Goal: Task Accomplishment & Management: Manage account settings

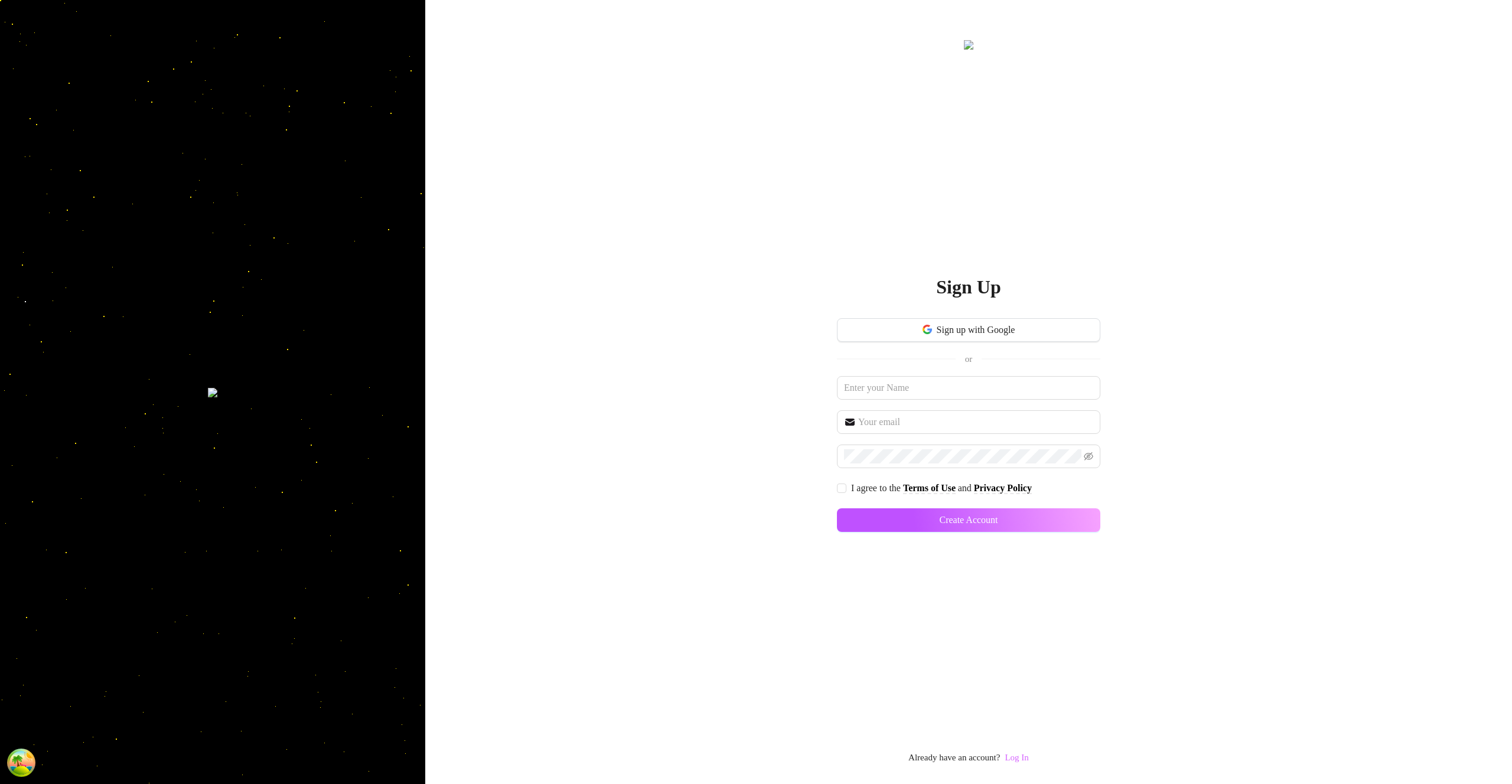
click at [1020, 759] on link "Log In" at bounding box center [1017, 757] width 24 height 9
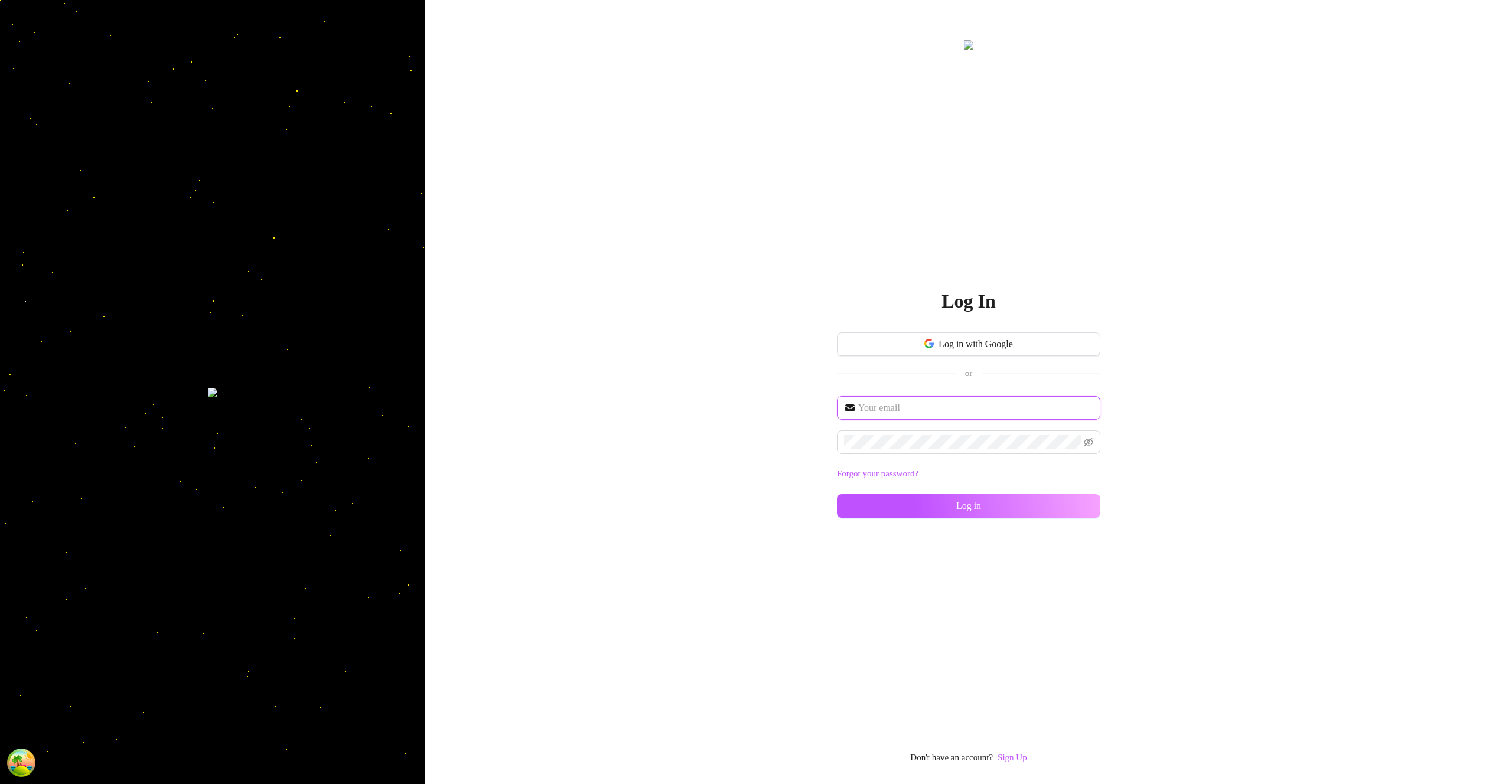
click at [951, 402] on input "text" at bounding box center [976, 408] width 236 height 14
type input "im@supercreator.app"
click at [1067, 518] on div "im@supercreator.app Forgot your password? Log in" at bounding box center [969, 462] width 263 height 133
click at [1069, 509] on button "Log in" at bounding box center [969, 506] width 263 height 24
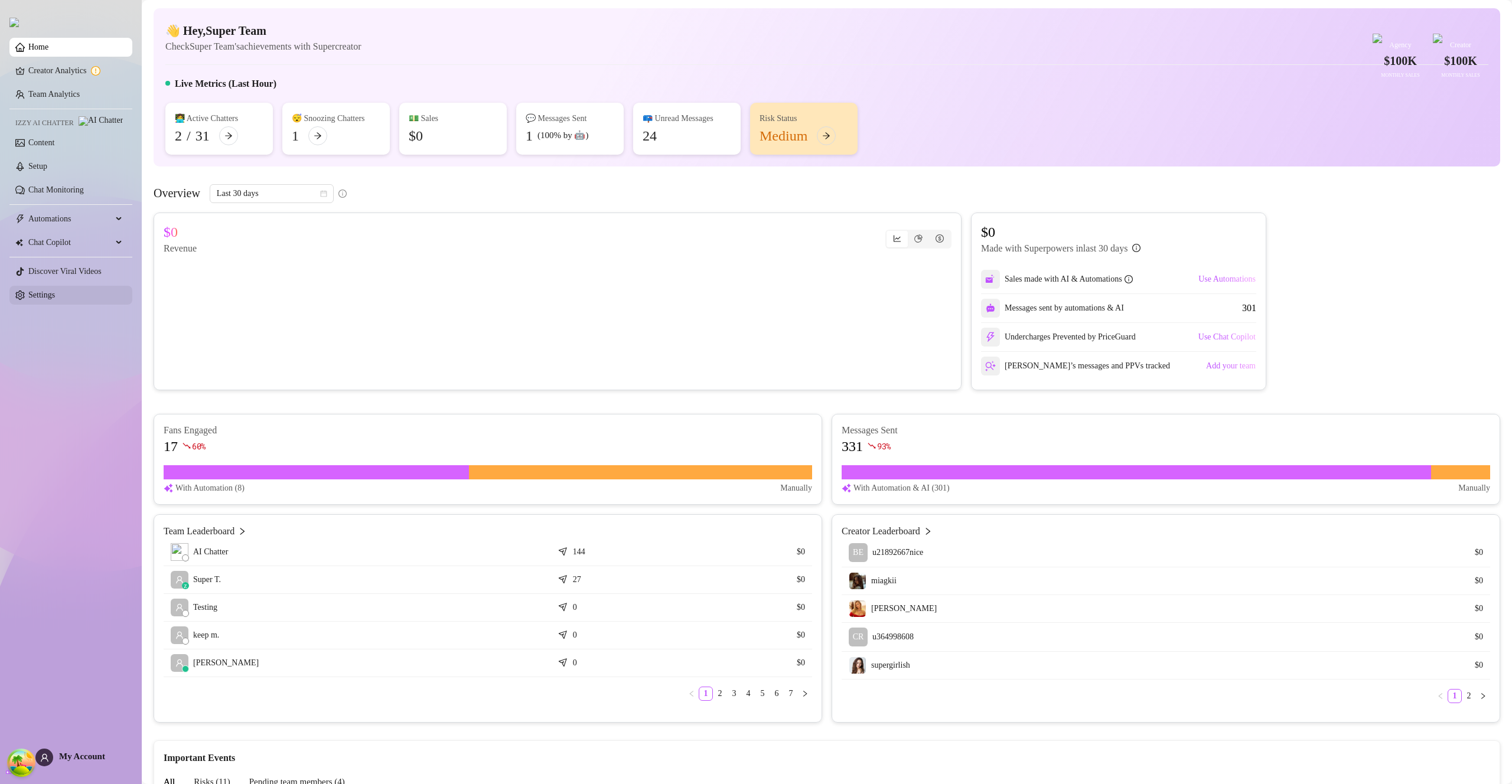
click at [50, 299] on link "Settings" at bounding box center [41, 294] width 27 height 9
click at [51, 299] on link "Settings" at bounding box center [41, 294] width 27 height 9
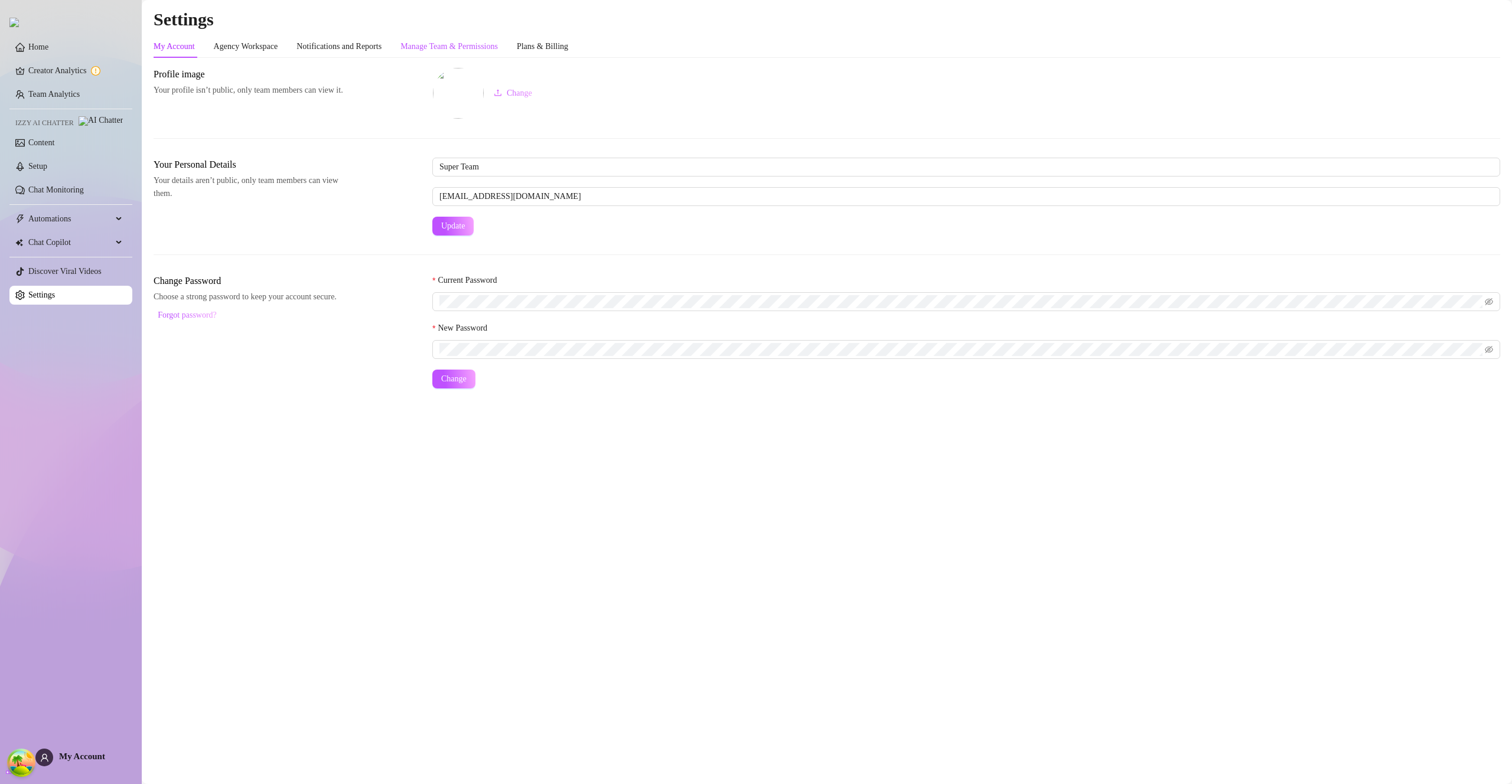
click at [479, 47] on div "Manage Team & Permissions" at bounding box center [449, 46] width 98 height 13
click at [498, 45] on div "Manage Team & Permissions" at bounding box center [449, 46] width 98 height 13
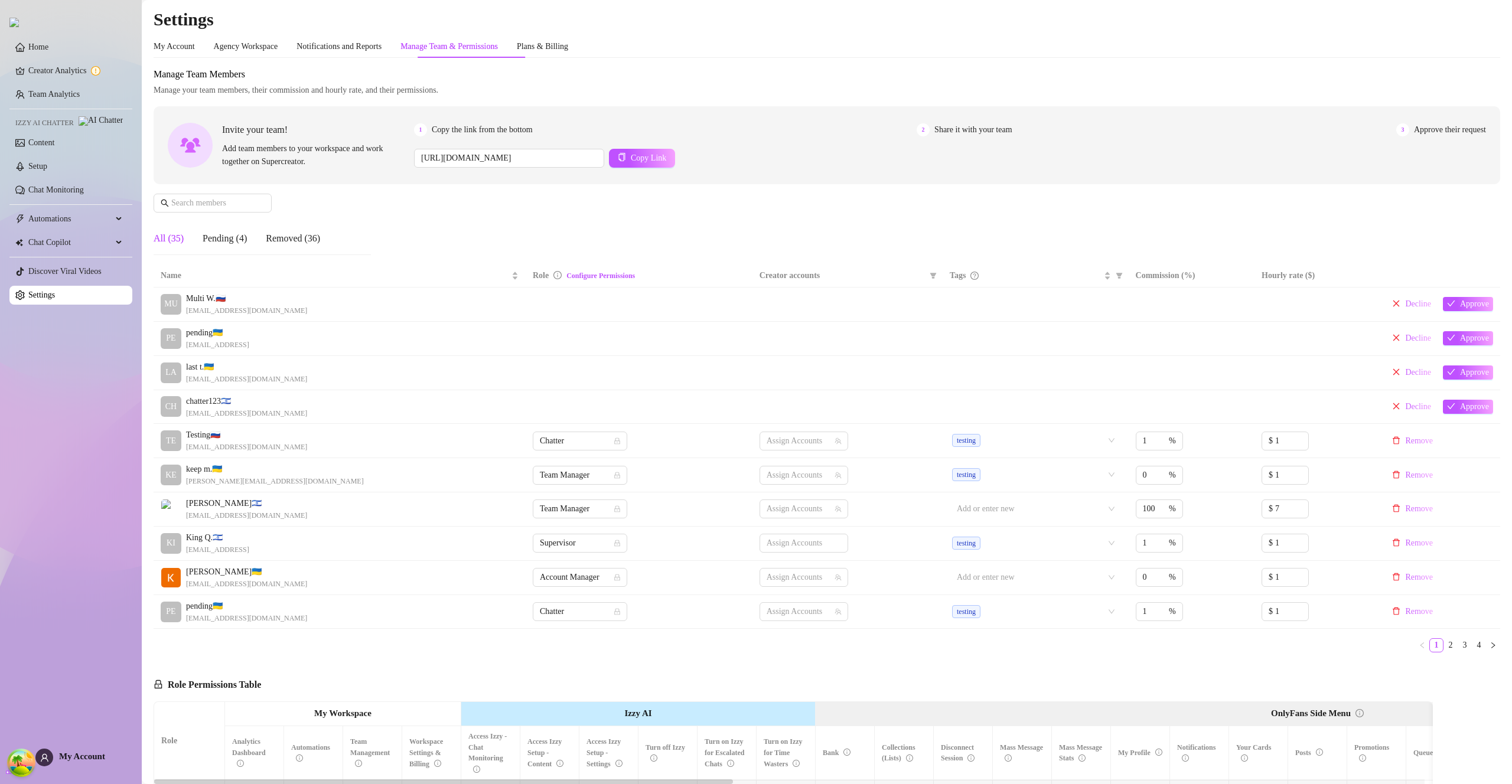
click at [498, 41] on div "Manage Team & Permissions" at bounding box center [449, 46] width 98 height 13
click at [498, 38] on div "Manage Team & Permissions" at bounding box center [449, 47] width 98 height 22
click at [498, 40] on div "Manage Team & Permissions" at bounding box center [449, 46] width 98 height 13
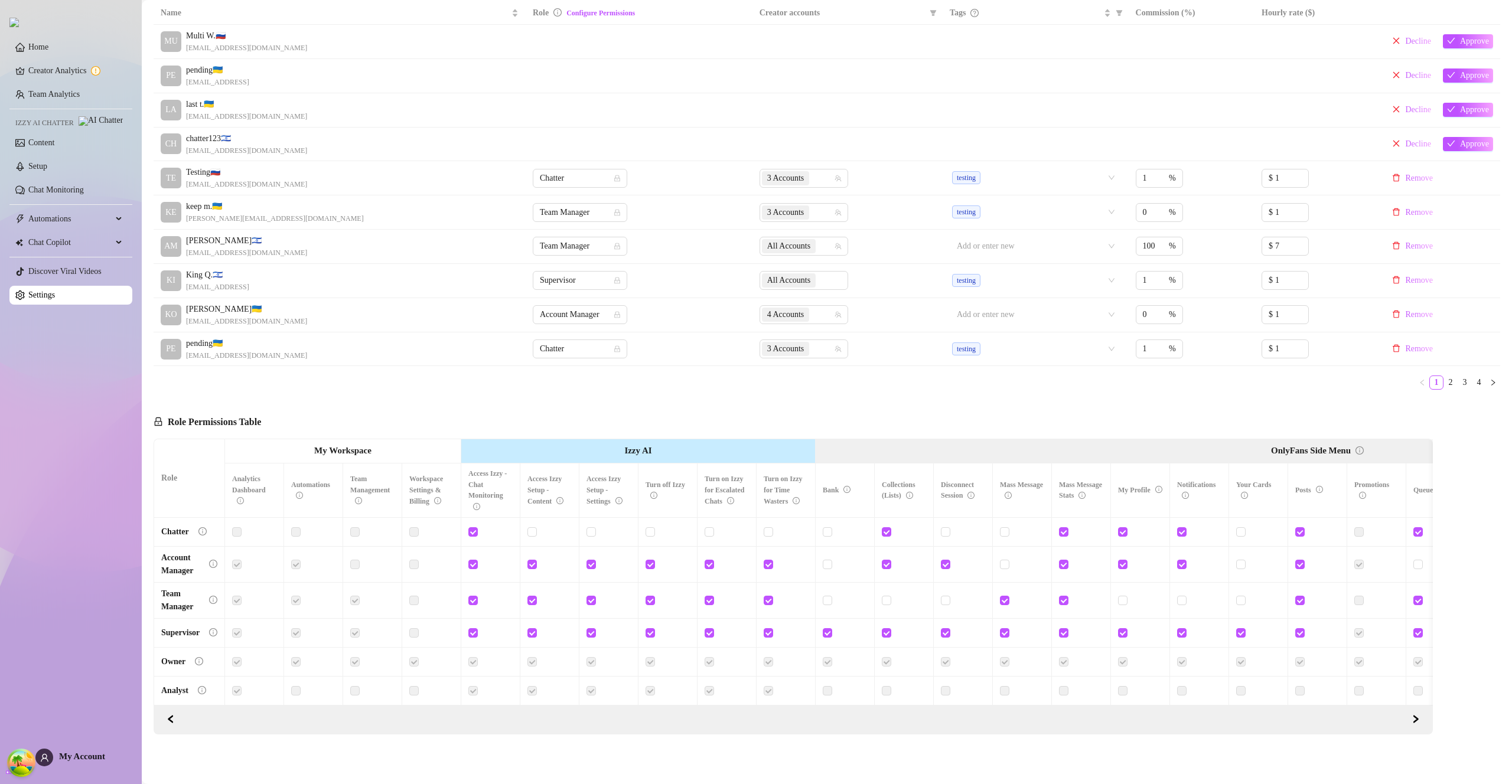
scroll to position [267, 0]
click at [474, 596] on input "checkbox" at bounding box center [472, 599] width 8 height 8
click at [323, 418] on span "Save Permissions" at bounding box center [317, 422] width 58 height 9
click at [473, 599] on span at bounding box center [472, 599] width 9 height 9
click at [473, 599] on input "checkbox" at bounding box center [472, 599] width 8 height 8
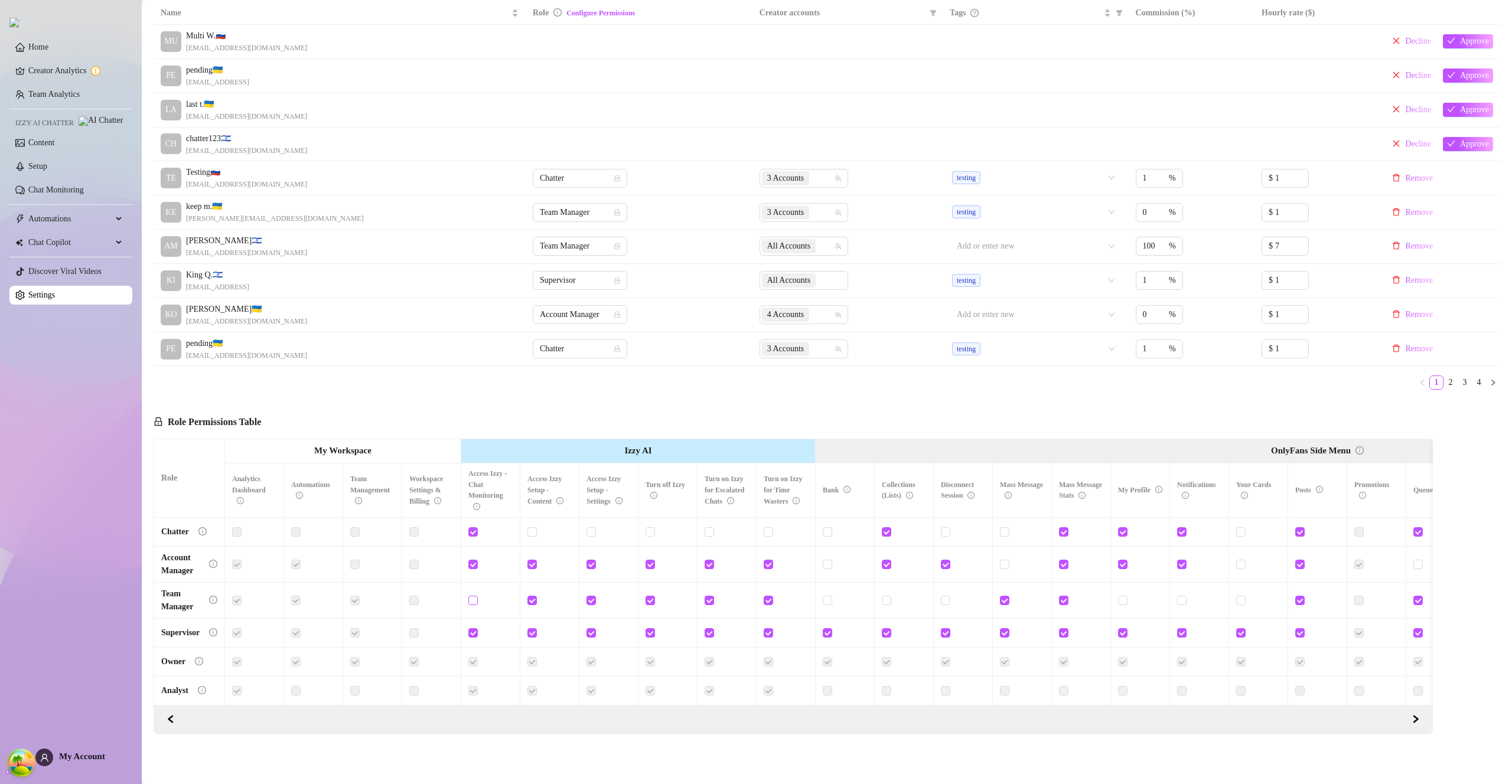
checkbox input "true"
click at [329, 415] on button "Save Permissions" at bounding box center [310, 422] width 79 height 14
click at [560, 497] on icon "info-circle" at bounding box center [560, 500] width 7 height 7
click at [532, 585] on td at bounding box center [550, 600] width 59 height 36
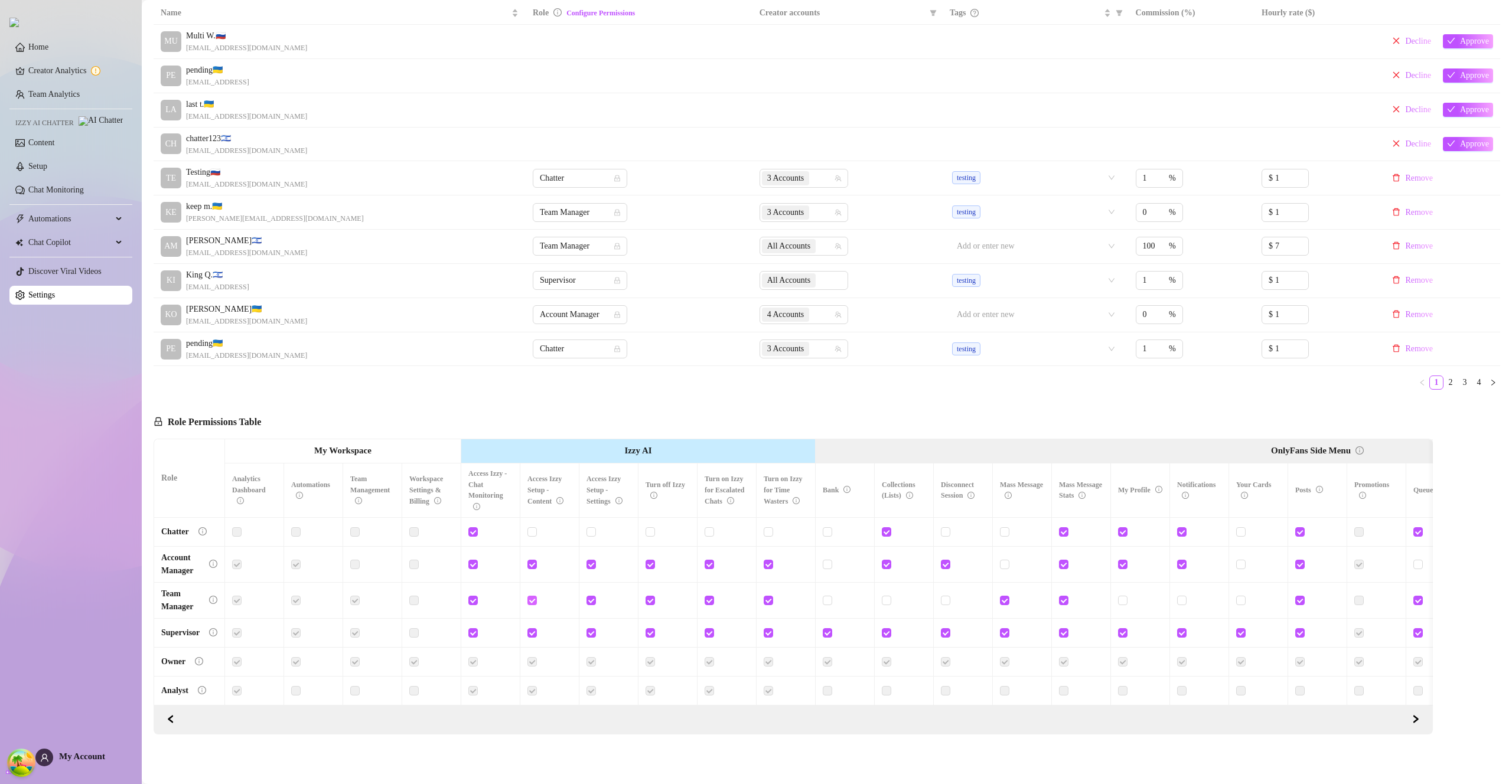
click at [536, 594] on label at bounding box center [532, 600] width 9 height 13
click at [536, 595] on input "checkbox" at bounding box center [532, 599] width 8 height 8
click at [333, 418] on span "Save Permissions" at bounding box center [317, 422] width 58 height 9
click at [534, 596] on input "checkbox" at bounding box center [532, 599] width 8 height 8
checkbox input "true"
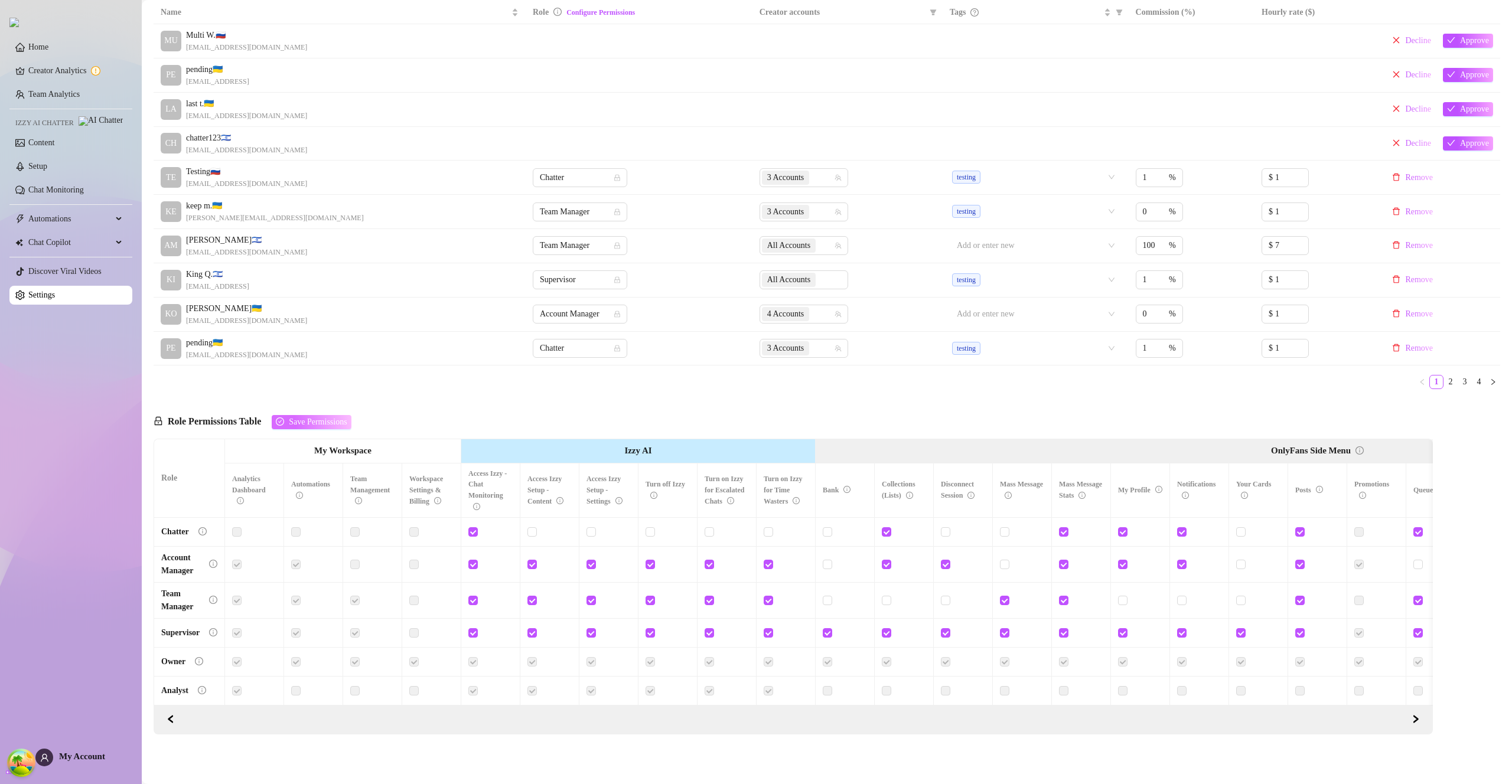
click at [315, 419] on span "Save Permissions" at bounding box center [317, 422] width 58 height 9
click at [593, 599] on span at bounding box center [591, 599] width 9 height 9
click at [593, 599] on input "checkbox" at bounding box center [591, 599] width 8 height 8
click at [326, 418] on span "Save Permissions" at bounding box center [317, 422] width 58 height 9
click at [589, 598] on input "checkbox" at bounding box center [591, 599] width 8 height 8
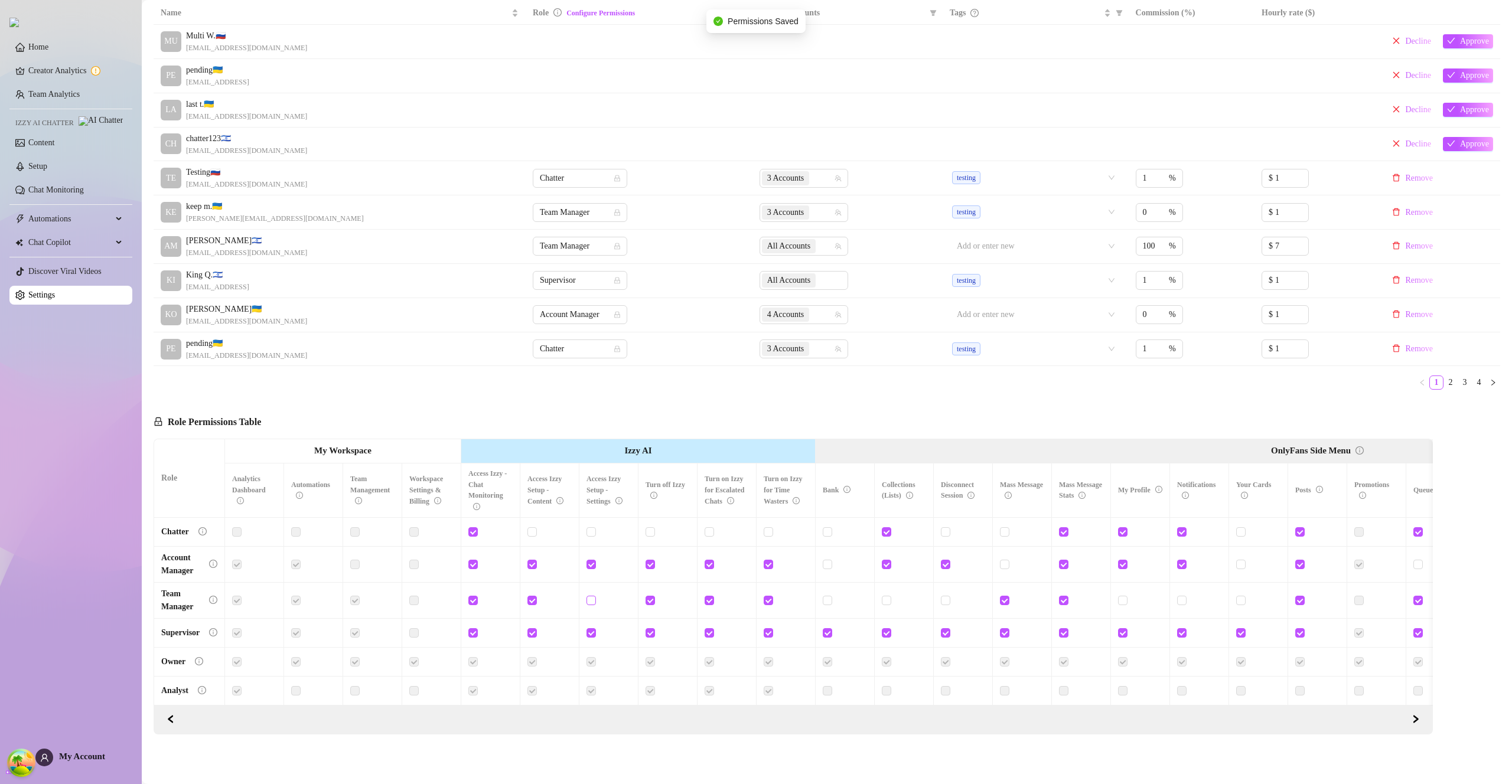
checkbox input "true"
click at [325, 418] on span "Save Permissions" at bounding box center [317, 422] width 58 height 9
click at [712, 596] on input "checkbox" at bounding box center [709, 599] width 8 height 8
click at [711, 596] on input "checkbox" at bounding box center [709, 599] width 8 height 8
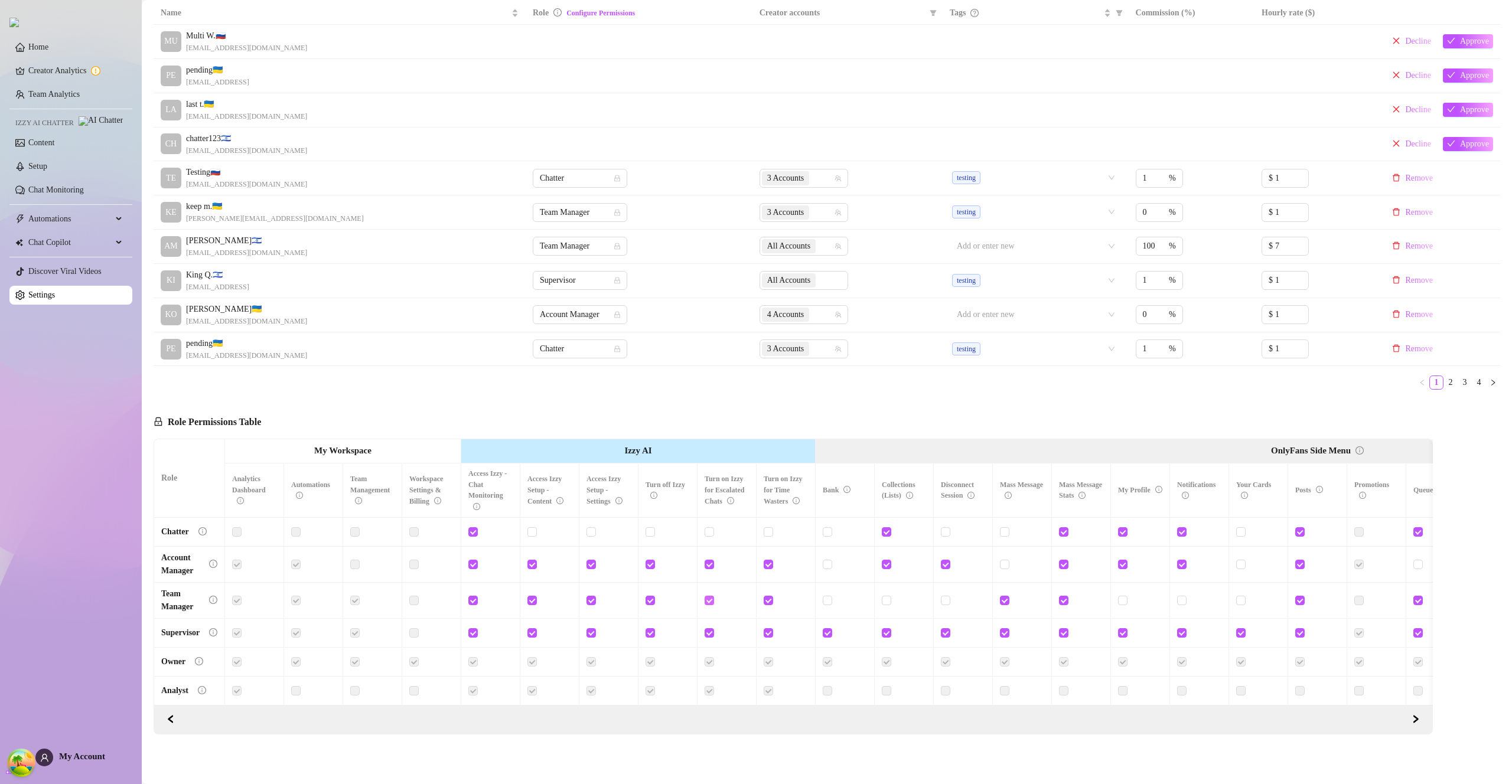
checkbox input "false"
click at [342, 418] on span "Save Permissions" at bounding box center [317, 422] width 58 height 9
click at [769, 595] on input "checkbox" at bounding box center [767, 599] width 8 height 8
click at [765, 596] on input "checkbox" at bounding box center [767, 599] width 8 height 8
click at [767, 595] on input "checkbox" at bounding box center [767, 599] width 8 height 8
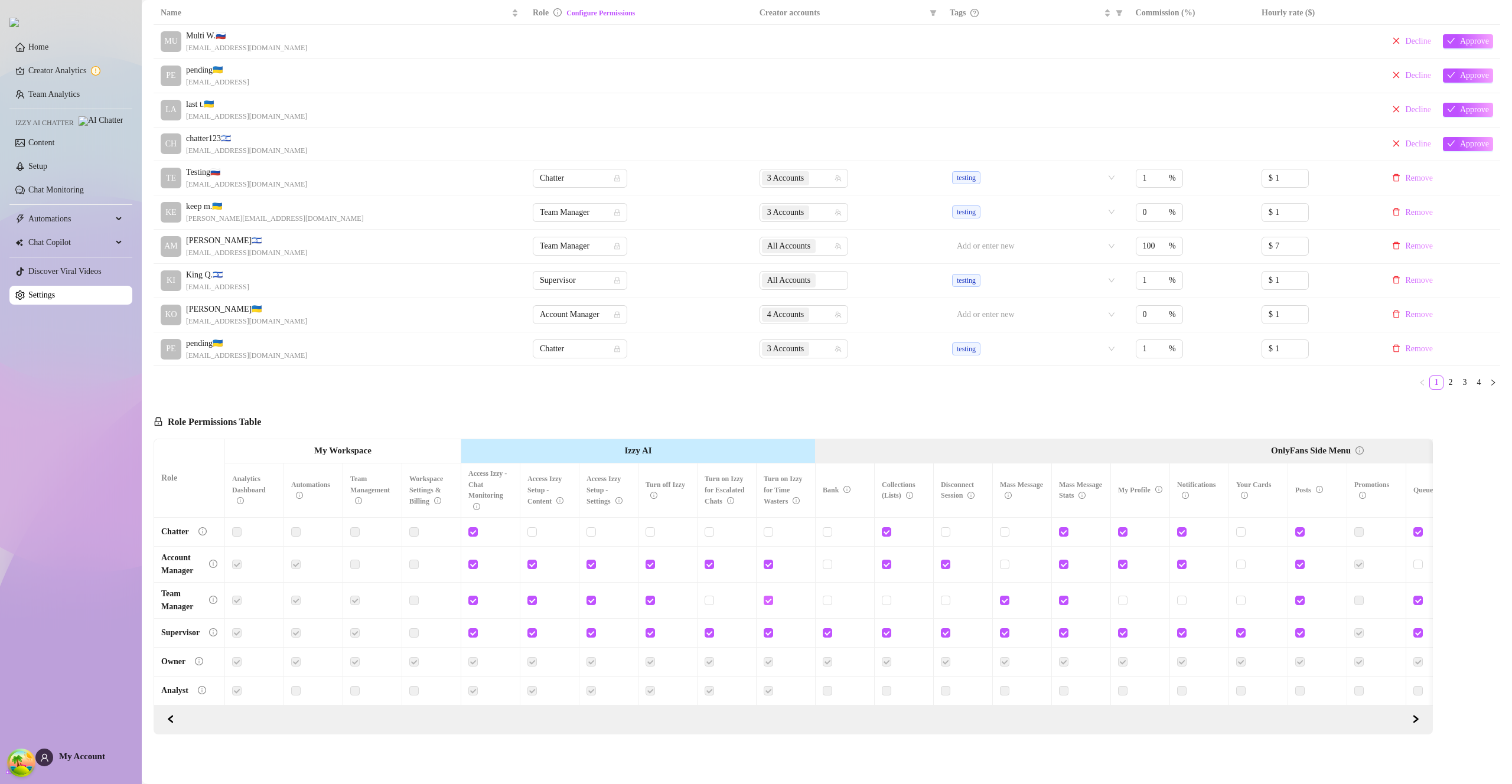
checkbox input "false"
click at [330, 418] on span "Save Permissions" at bounding box center [317, 422] width 58 height 9
click at [579, 245] on span "Team Manager" at bounding box center [580, 246] width 81 height 18
click at [577, 263] on div "Chatter" at bounding box center [576, 265] width 76 height 13
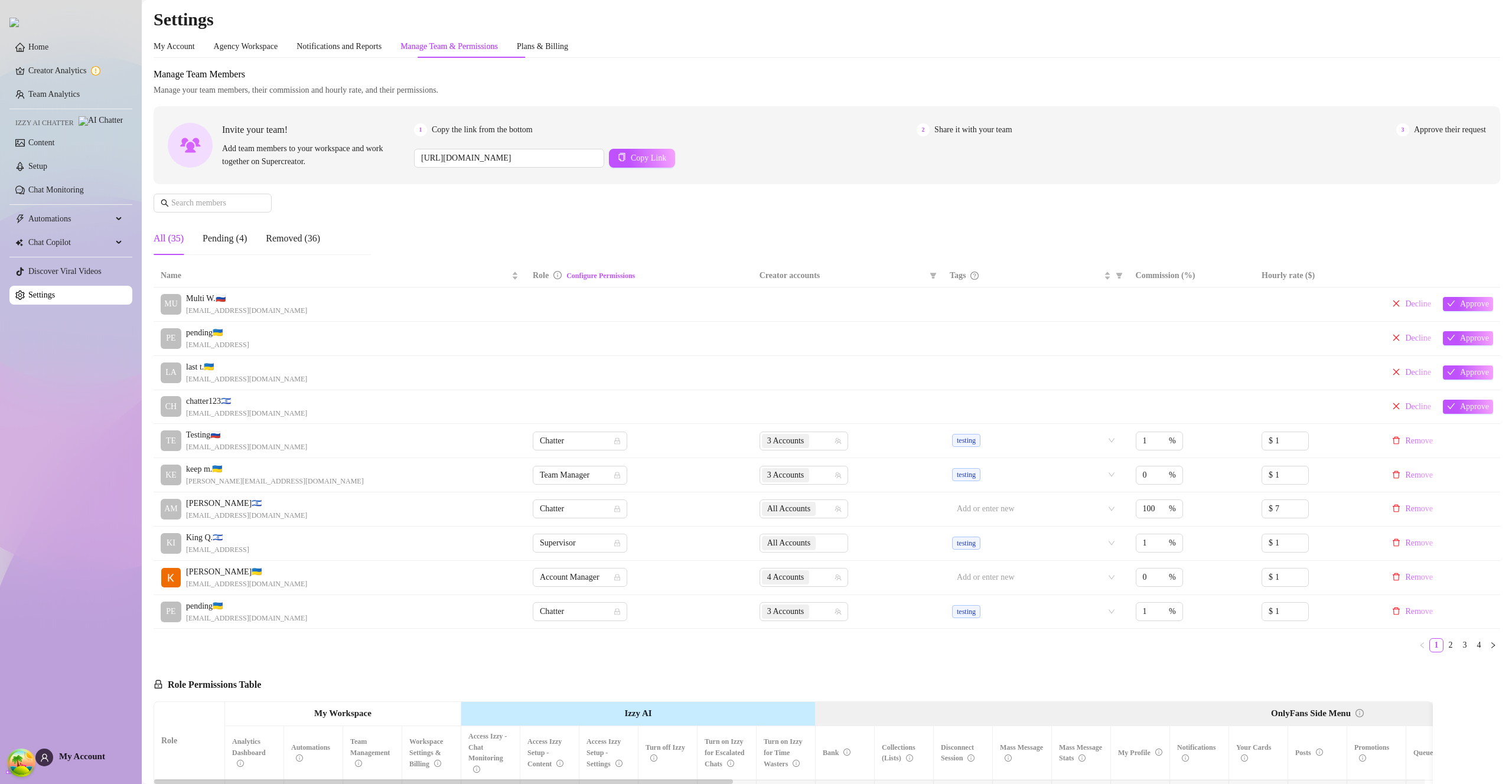
scroll to position [271, 0]
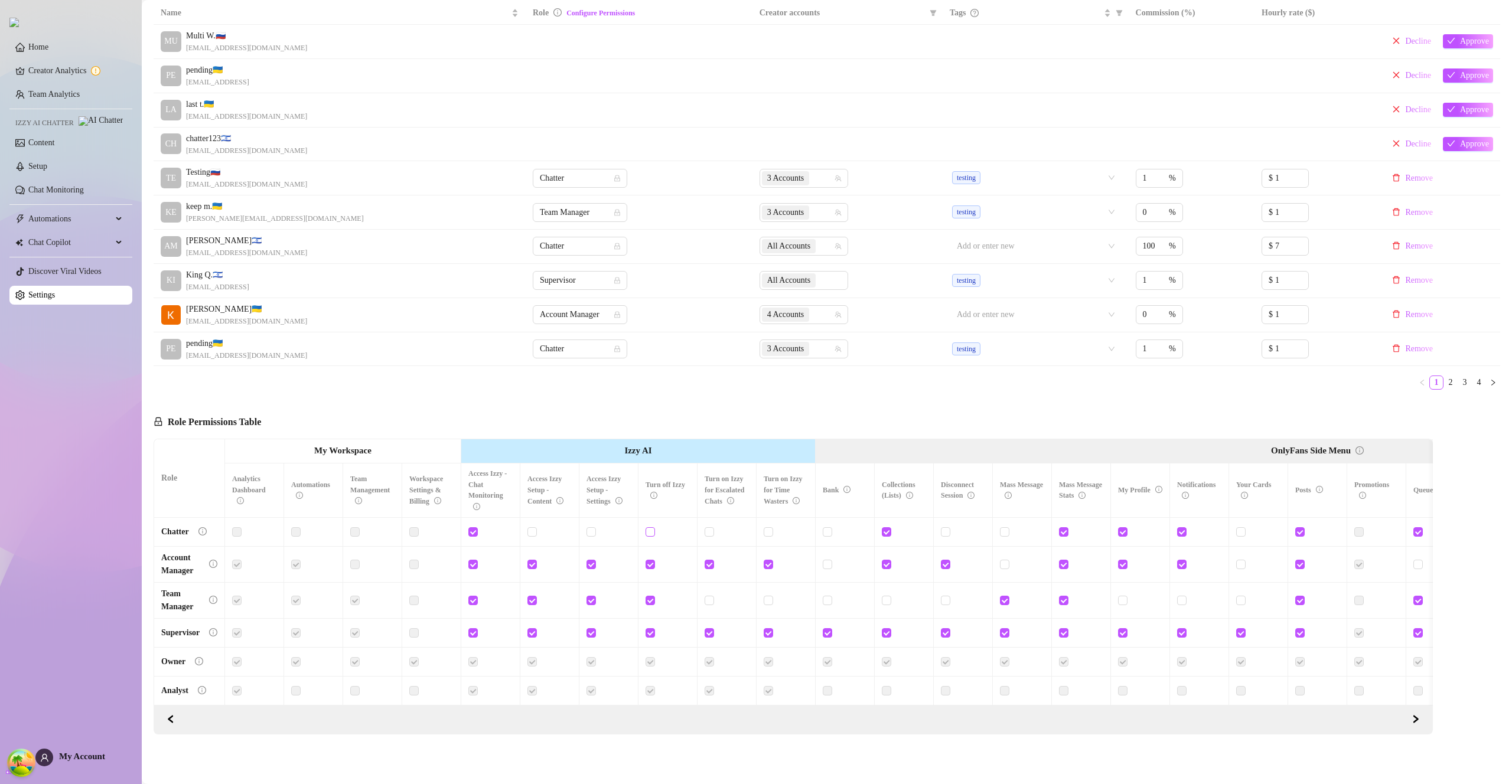
click at [653, 528] on input "checkbox" at bounding box center [650, 532] width 8 height 8
click at [651, 528] on input "checkbox" at bounding box center [650, 532] width 8 height 8
click at [338, 418] on span "Save Permissions" at bounding box center [317, 422] width 58 height 9
click at [653, 528] on input "checkbox" at bounding box center [650, 532] width 8 height 8
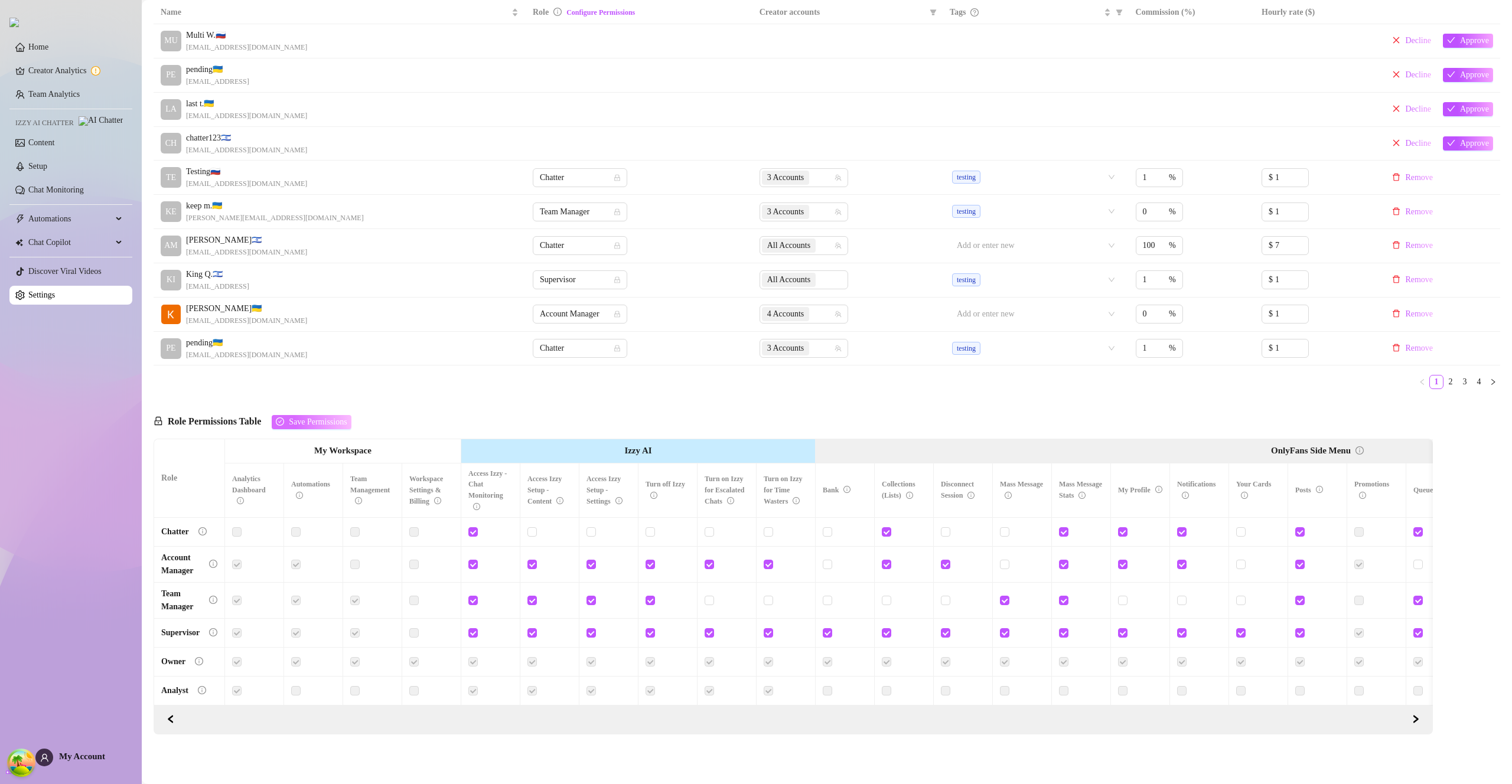
click at [333, 418] on span "Save Permissions" at bounding box center [317, 422] width 58 height 9
click at [651, 528] on input "checkbox" at bounding box center [650, 532] width 8 height 8
click at [305, 418] on span "Save Permissions" at bounding box center [317, 422] width 58 height 9
click at [656, 526] on div at bounding box center [668, 532] width 44 height 13
click at [654, 528] on input "checkbox" at bounding box center [650, 532] width 8 height 8
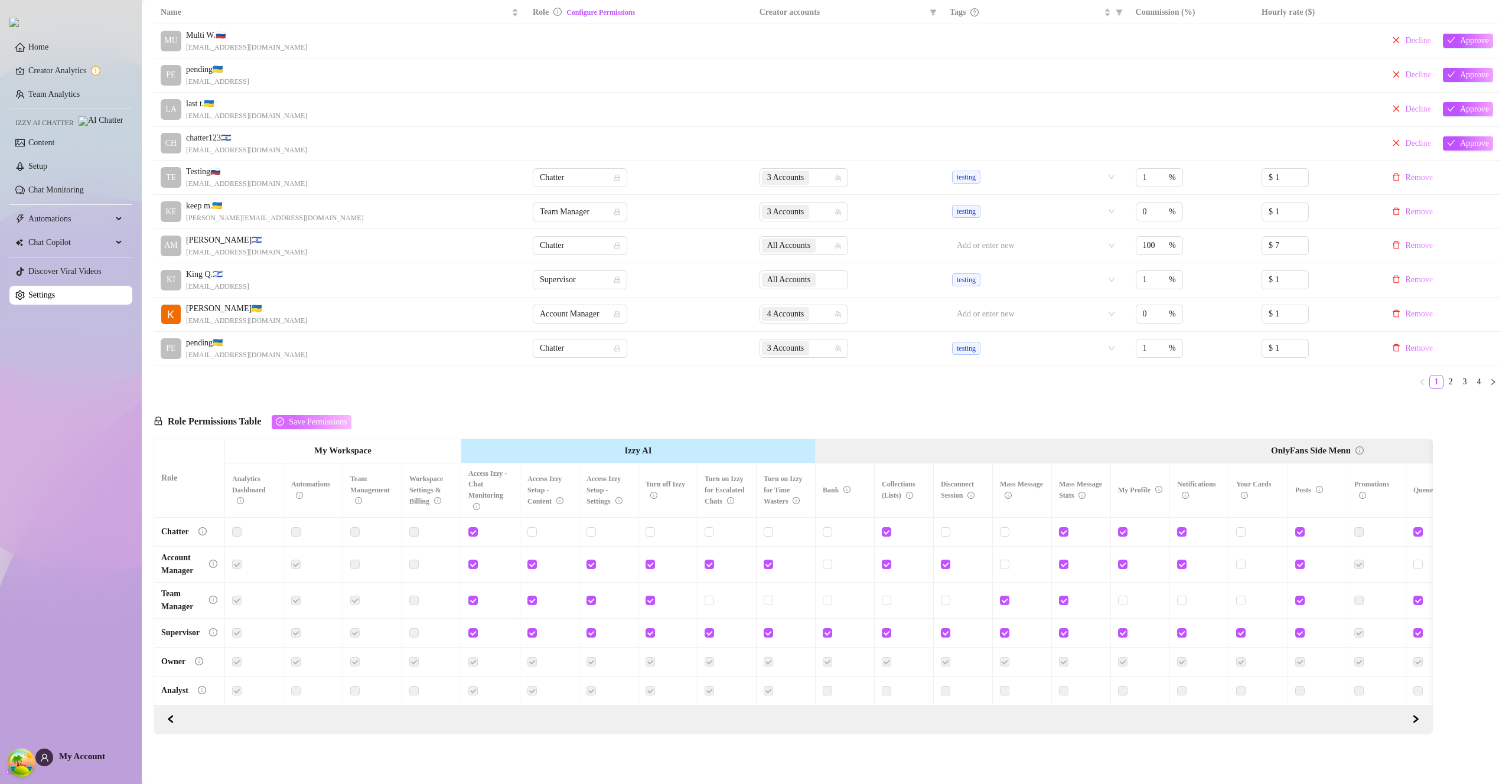
drag, startPoint x: 656, startPoint y: 525, endPoint x: 347, endPoint y: 411, distance: 329.4
click at [346, 418] on span "Save Permissions" at bounding box center [317, 422] width 58 height 9
click at [650, 528] on input "checkbox" at bounding box center [650, 532] width 8 height 8
checkbox input "true"
click at [308, 418] on span "Save Permissions" at bounding box center [317, 422] width 58 height 9
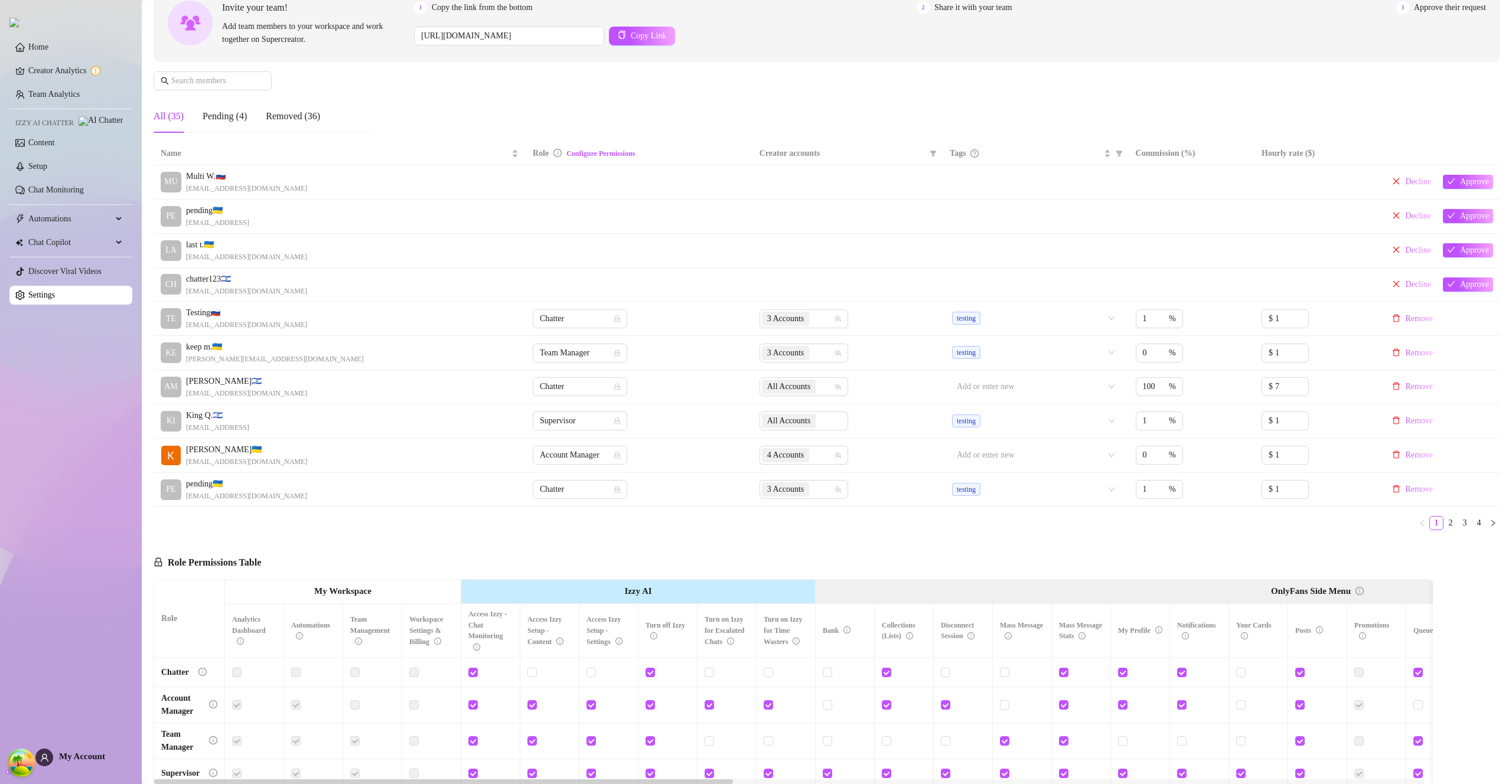
scroll to position [237, 0]
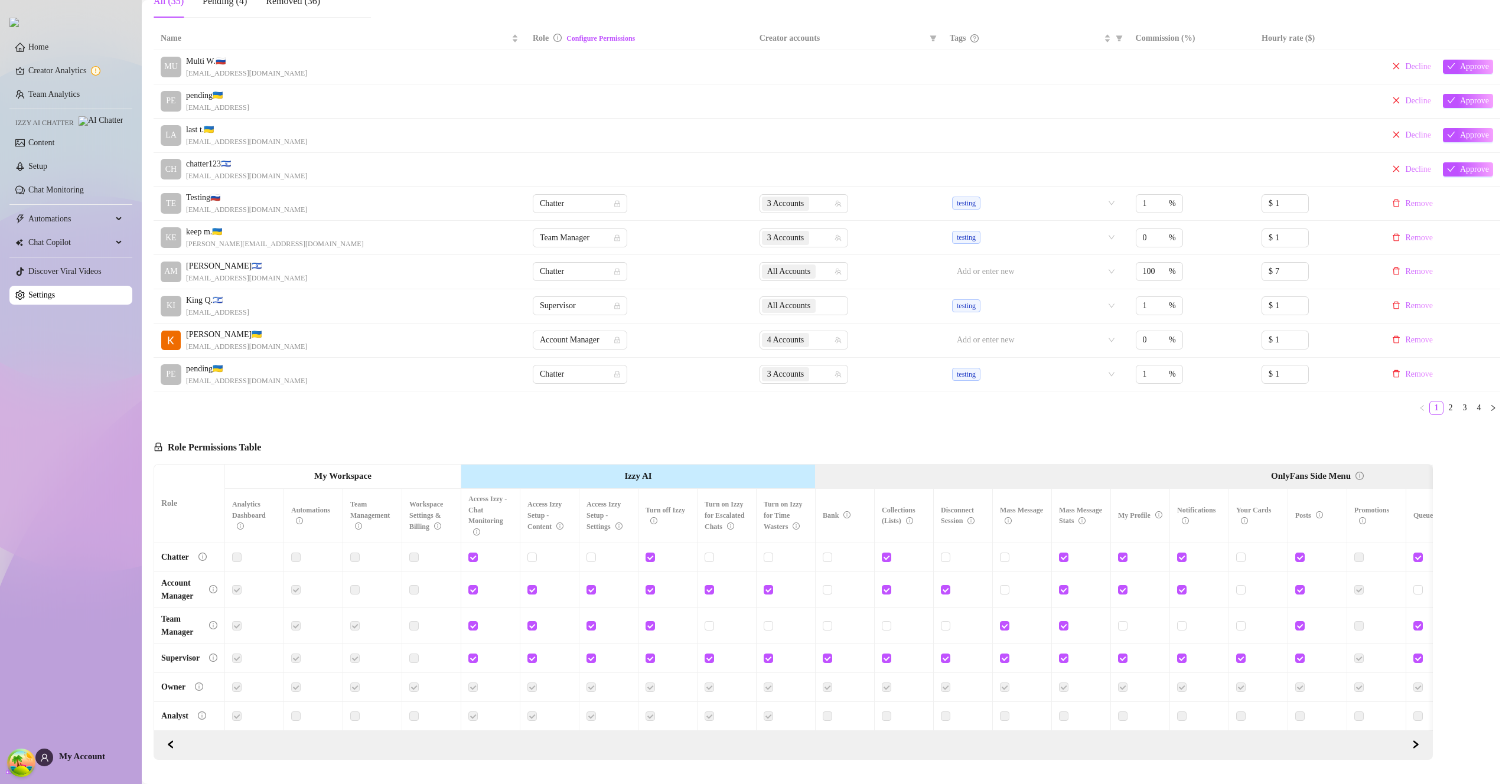
click at [769, 560] on input "checkbox" at bounding box center [767, 557] width 8 height 8
checkbox input "true"
click at [334, 449] on span "Save Permissions" at bounding box center [317, 448] width 58 height 9
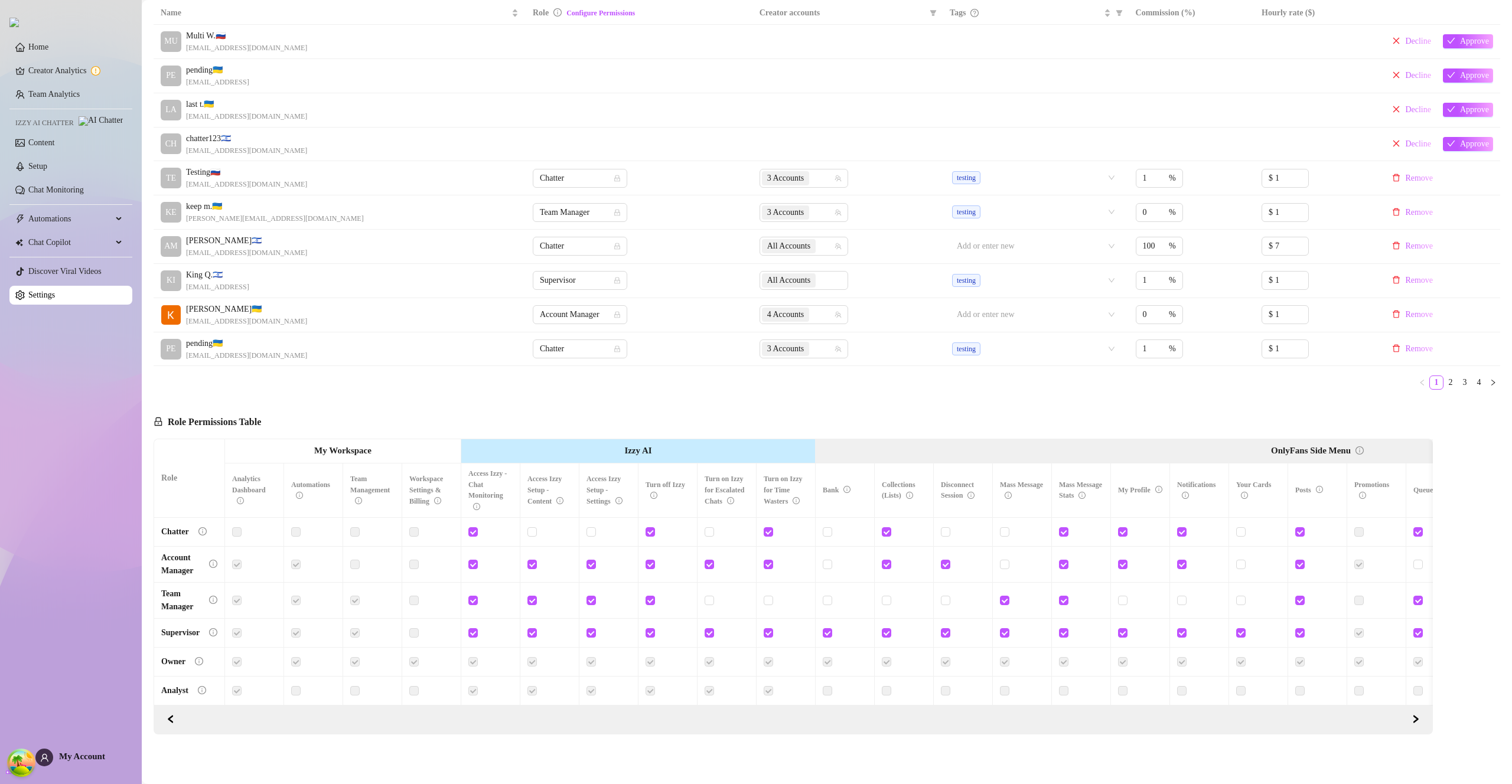
scroll to position [267, 0]
click at [768, 528] on input "checkbox" at bounding box center [767, 532] width 8 height 8
click at [764, 528] on input "checkbox" at bounding box center [767, 532] width 8 height 8
click at [339, 418] on span "Save Permissions" at bounding box center [317, 422] width 58 height 9
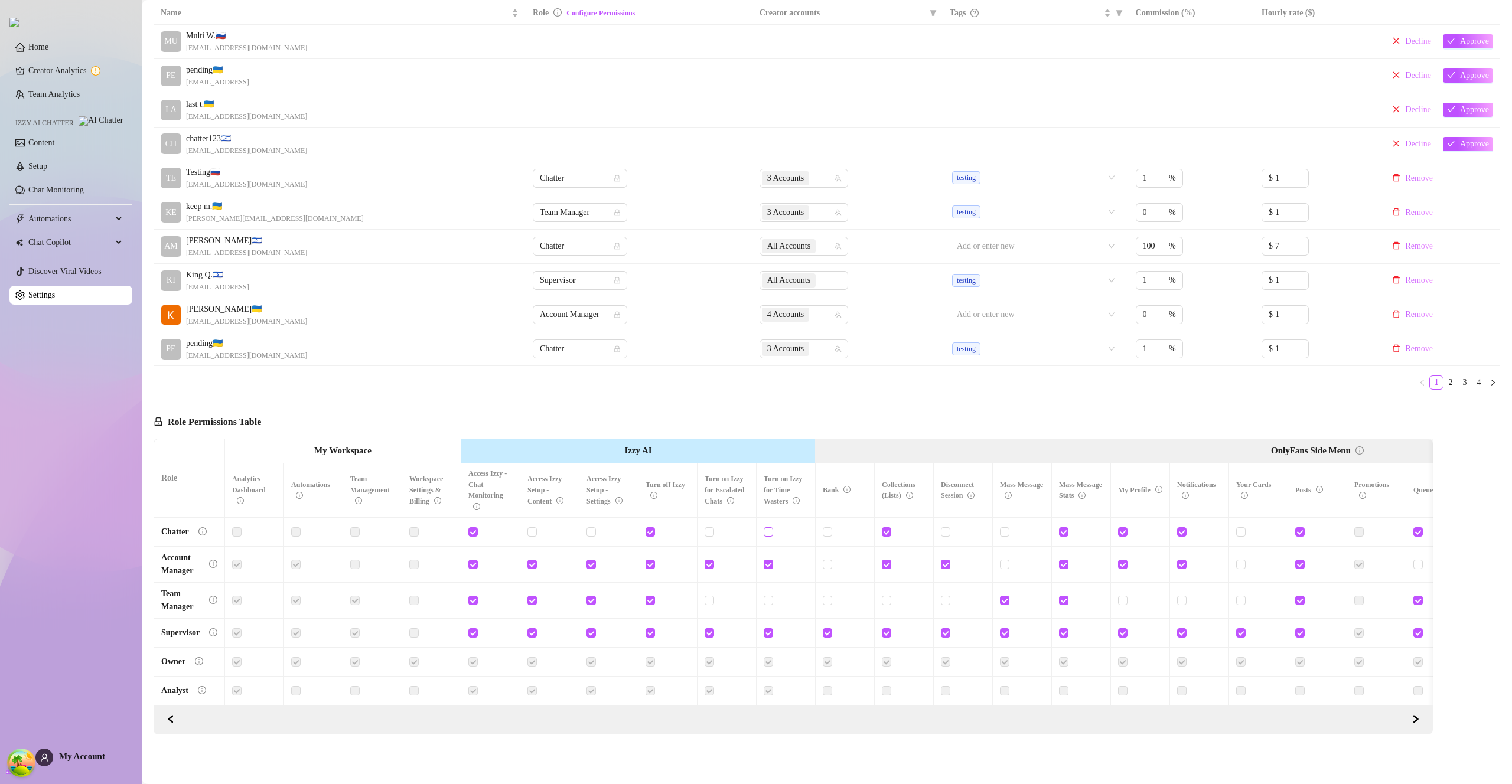
click at [768, 529] on input "checkbox" at bounding box center [767, 532] width 8 height 8
checkbox input "true"
click at [797, 497] on icon "info-circle" at bounding box center [795, 500] width 7 height 7
click at [798, 497] on icon "info-circle" at bounding box center [795, 500] width 7 height 7
click at [346, 418] on span "Save Permissions" at bounding box center [317, 422] width 58 height 9
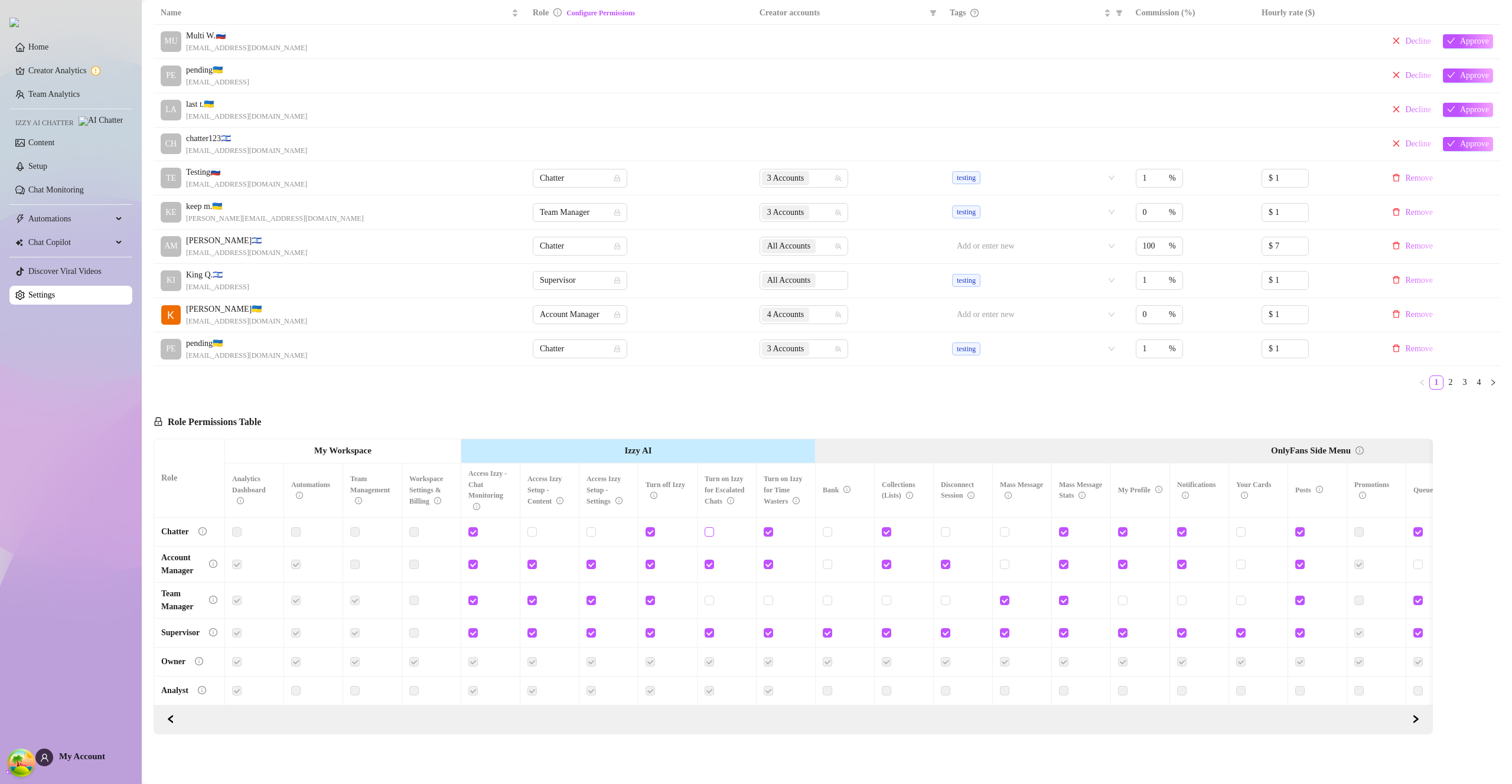
click at [711, 528] on input "checkbox" at bounding box center [709, 532] width 8 height 8
checkbox input "true"
click at [316, 421] on span "Save Permissions" at bounding box center [317, 422] width 58 height 9
click at [552, 245] on span "Chatter" at bounding box center [580, 246] width 81 height 18
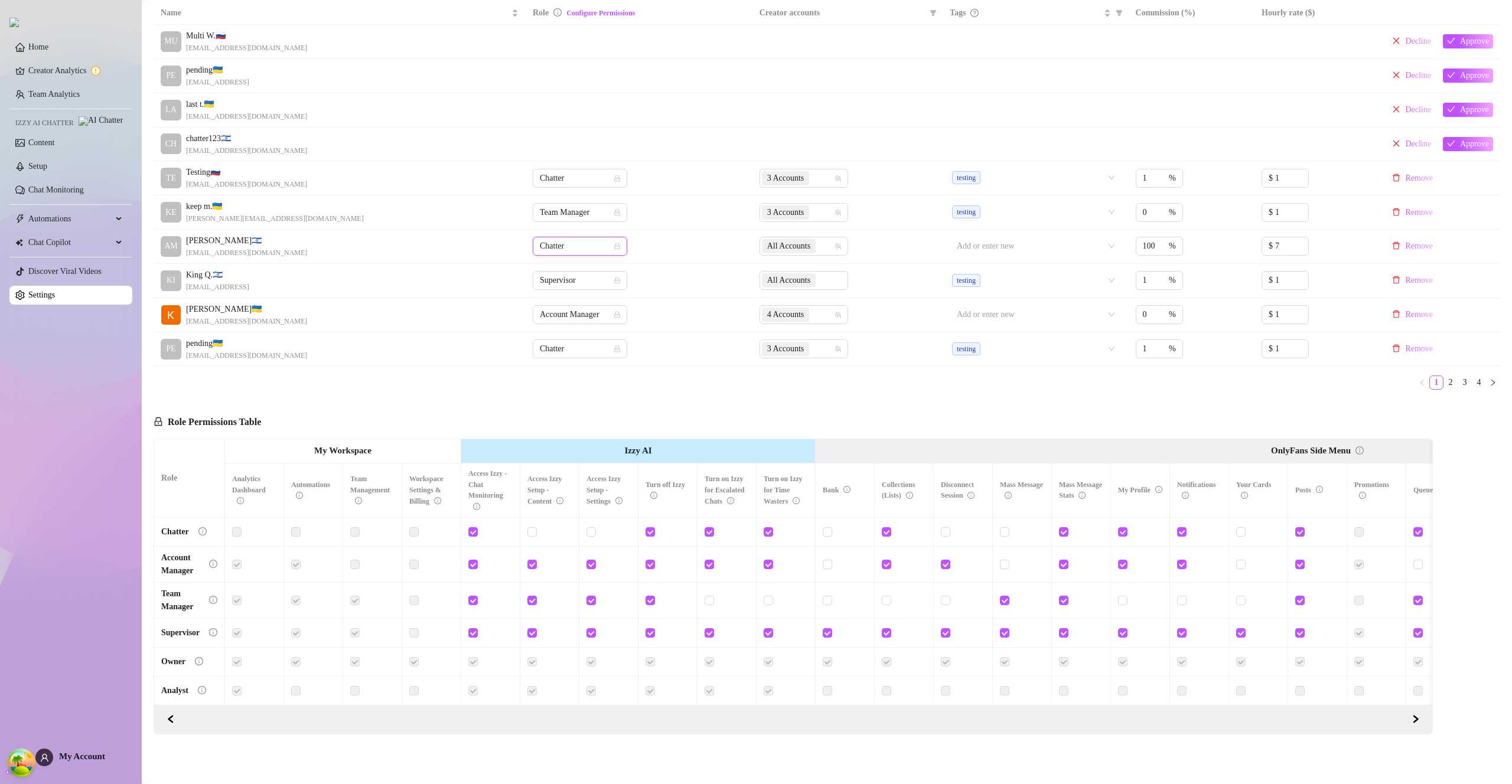
click at [556, 242] on span "Chatter" at bounding box center [580, 246] width 81 height 18
click at [573, 281] on div "Account Manager" at bounding box center [576, 284] width 76 height 13
click at [769, 564] on input "checkbox" at bounding box center [767, 564] width 8 height 8
click at [307, 418] on span "Save Permissions" at bounding box center [317, 422] width 58 height 9
click at [766, 562] on input "checkbox" at bounding box center [767, 564] width 8 height 8
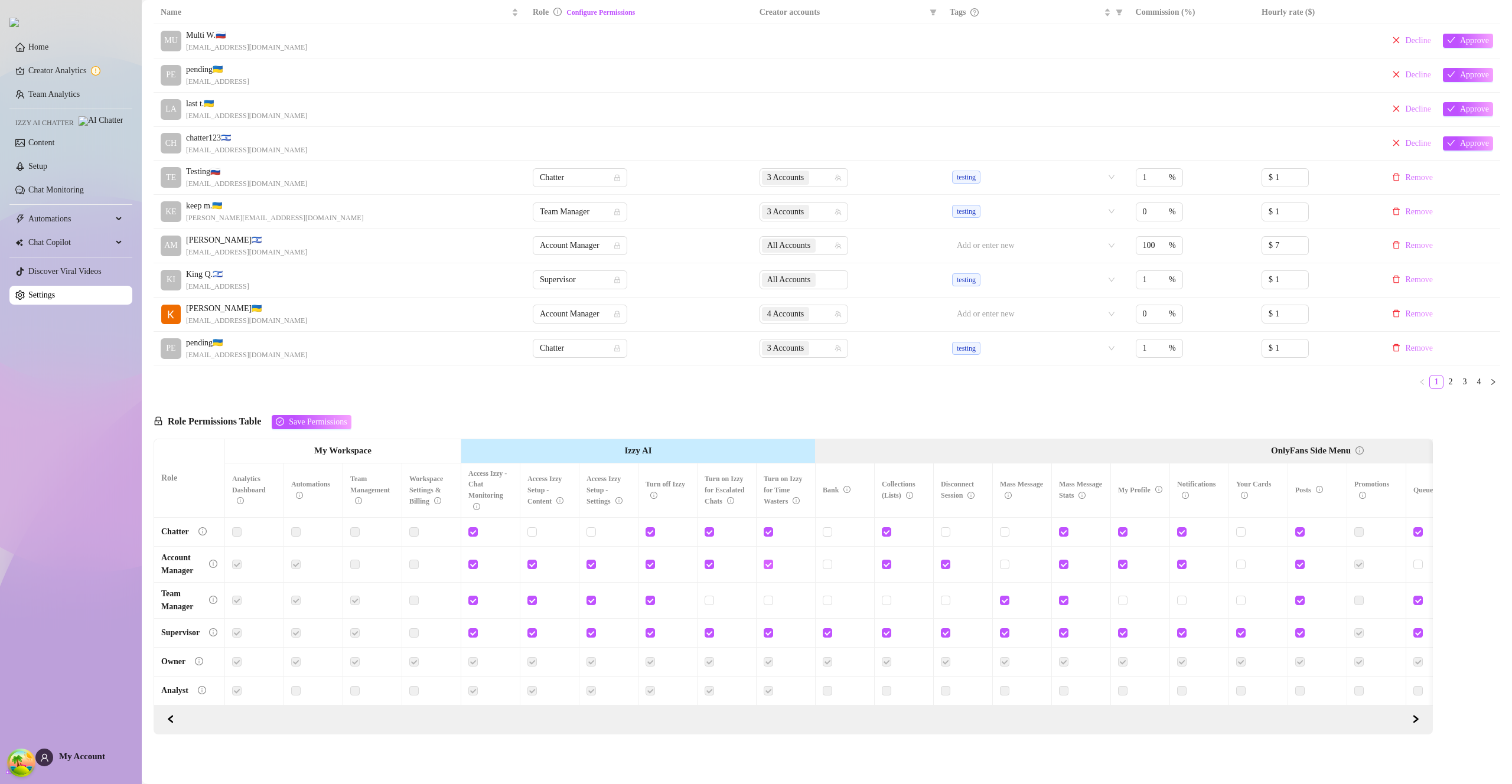
click at [766, 562] on input "checkbox" at bounding box center [767, 564] width 8 height 8
checkbox input "false"
click at [567, 248] on span "Account Manager" at bounding box center [580, 246] width 81 height 18
click at [571, 269] on div "Chatter" at bounding box center [576, 265] width 76 height 13
click at [556, 245] on span "Chatter" at bounding box center [580, 246] width 81 height 18
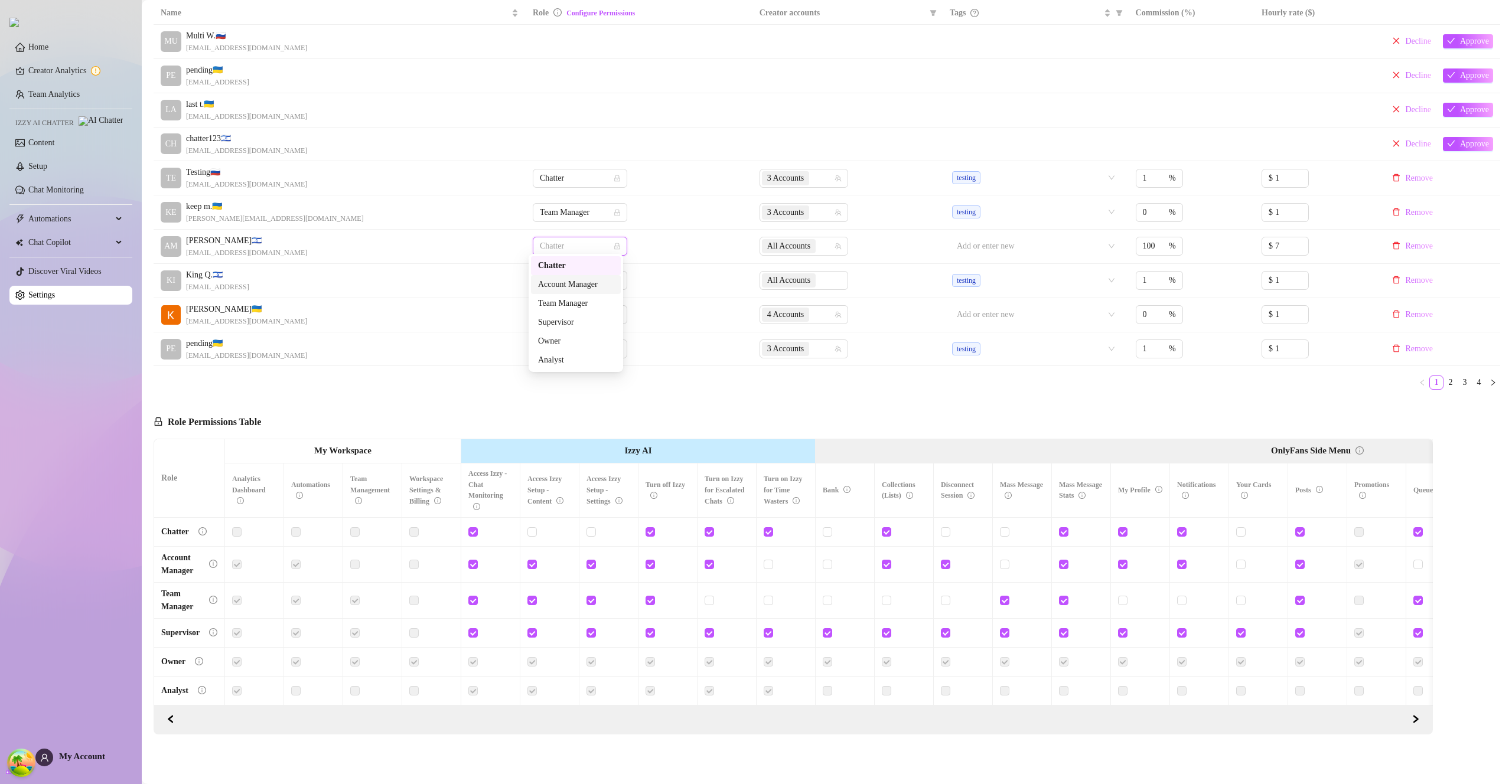
click at [577, 286] on div "Account Manager" at bounding box center [576, 284] width 76 height 13
click at [768, 532] on span at bounding box center [767, 532] width 9 height 9
click at [768, 532] on input "checkbox" at bounding box center [767, 532] width 8 height 8
checkbox input "false"
click at [708, 530] on input "checkbox" at bounding box center [709, 532] width 8 height 8
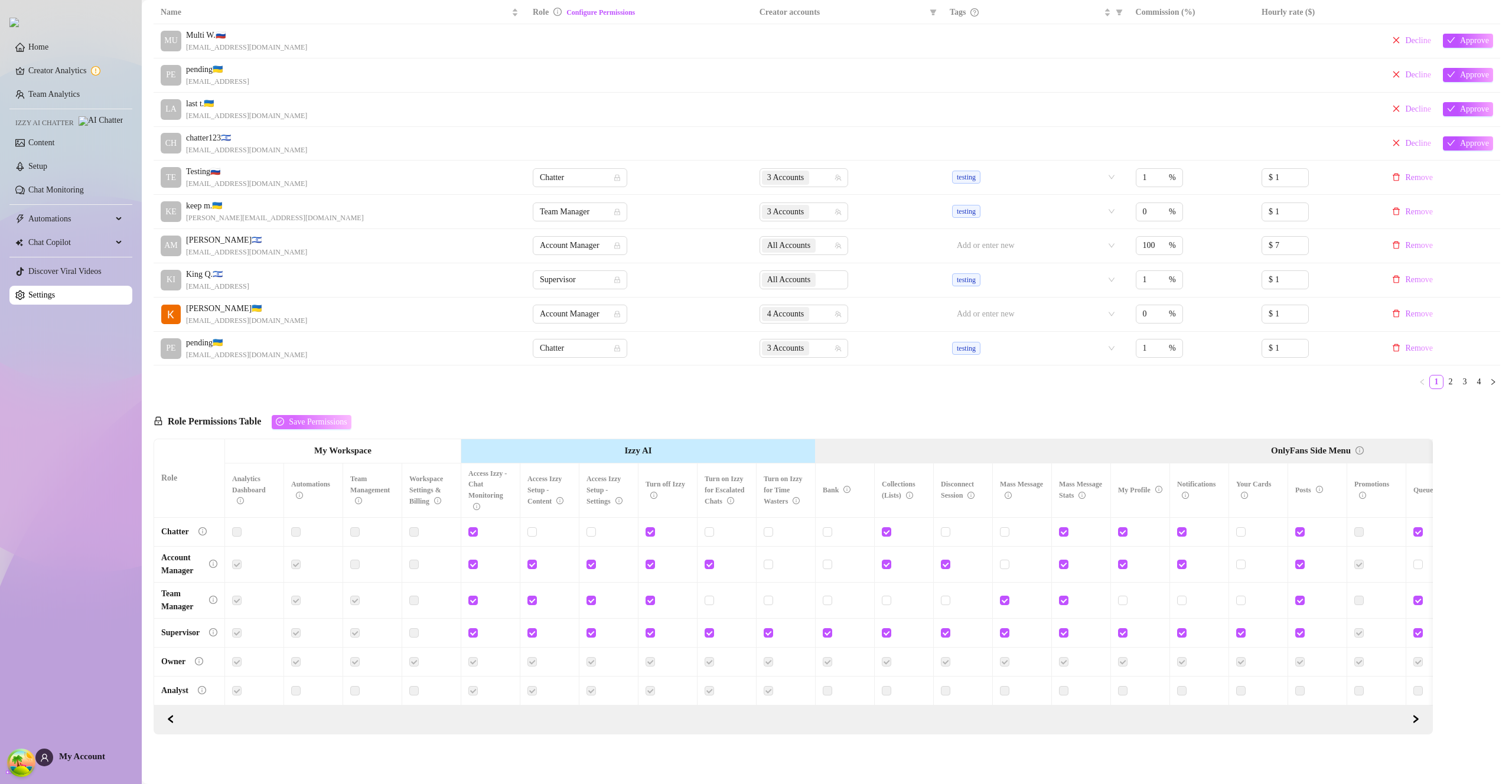
click at [324, 420] on span "Save Permissions" at bounding box center [317, 422] width 58 height 9
click at [595, 249] on span "Account Manager" at bounding box center [580, 246] width 81 height 18
click at [586, 265] on div "Chatter" at bounding box center [576, 265] width 76 height 13
click at [712, 531] on input "checkbox" at bounding box center [709, 532] width 8 height 8
checkbox input "true"
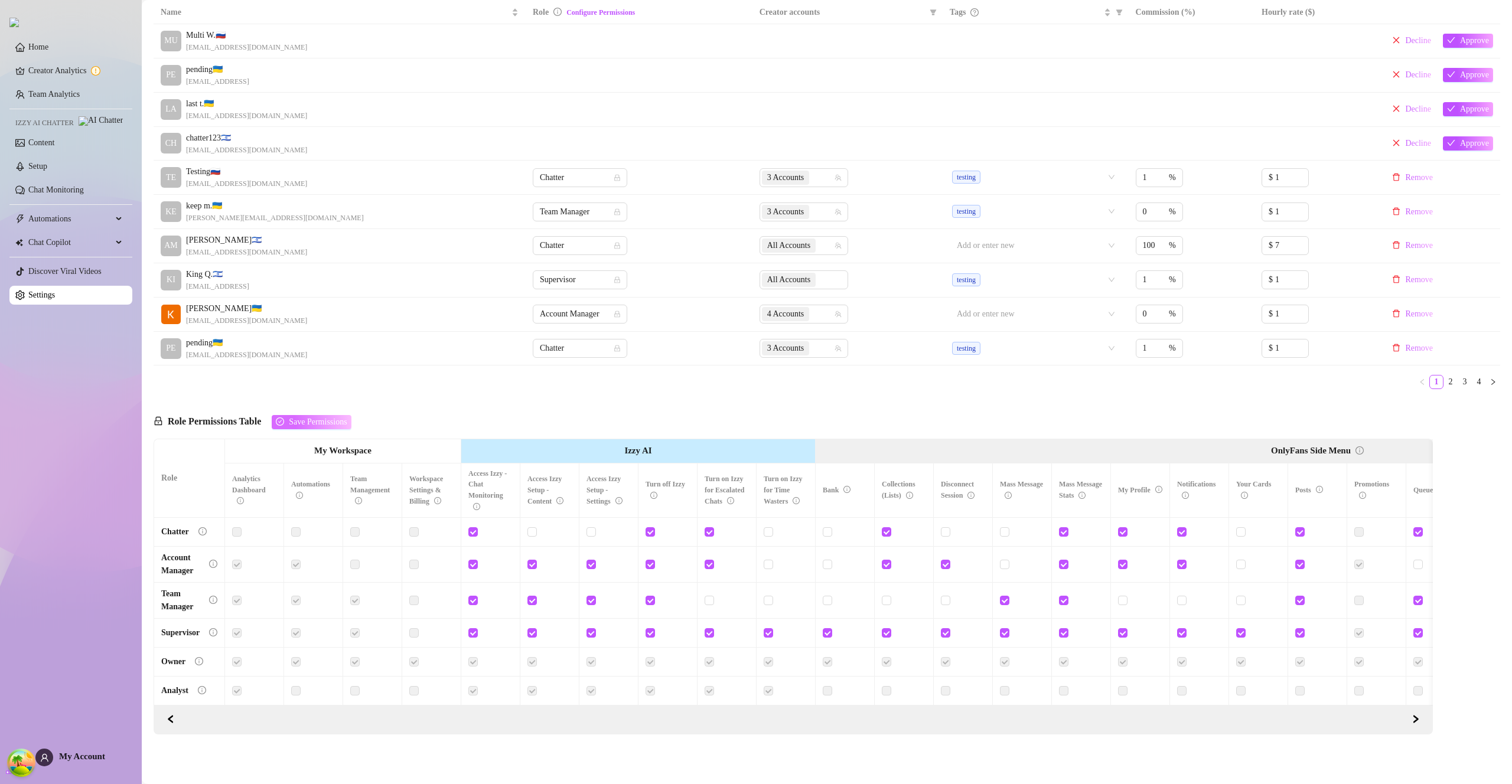
click at [325, 415] on button "Save Permissions" at bounding box center [310, 422] width 79 height 14
click at [768, 530] on input "checkbox" at bounding box center [767, 532] width 8 height 8
click at [346, 419] on span "Save Permissions" at bounding box center [317, 422] width 58 height 9
click at [771, 528] on input "checkbox" at bounding box center [767, 532] width 8 height 8
checkbox input "false"
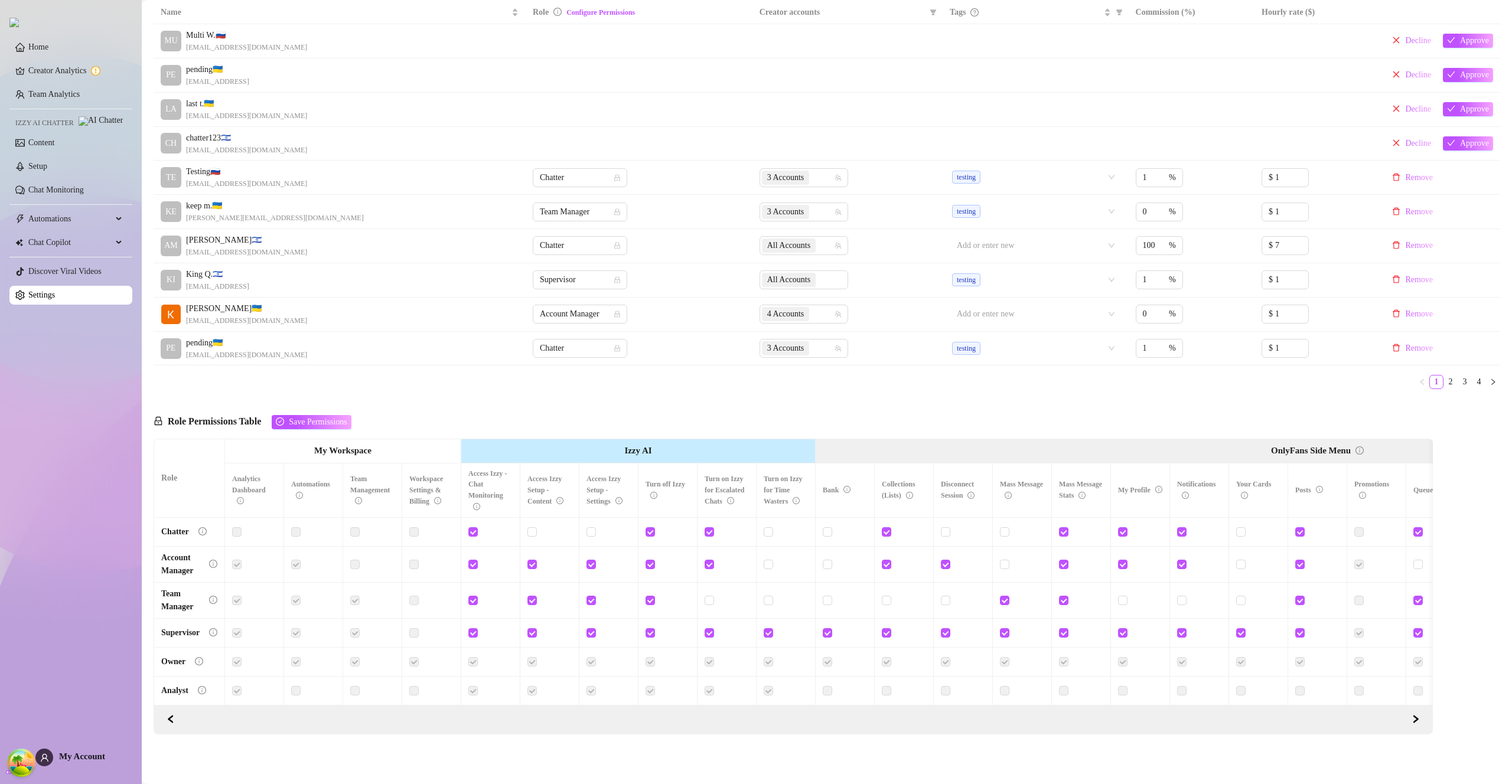
click at [351, 426] on div "Role Permissions Table Save Permissions" at bounding box center [252, 419] width 198 height 40
click at [346, 422] on span "Save Permissions" at bounding box center [317, 422] width 58 height 9
click at [713, 528] on input "checkbox" at bounding box center [709, 532] width 8 height 8
checkbox input "false"
click at [346, 418] on span "Save Permissions" at bounding box center [317, 422] width 58 height 9
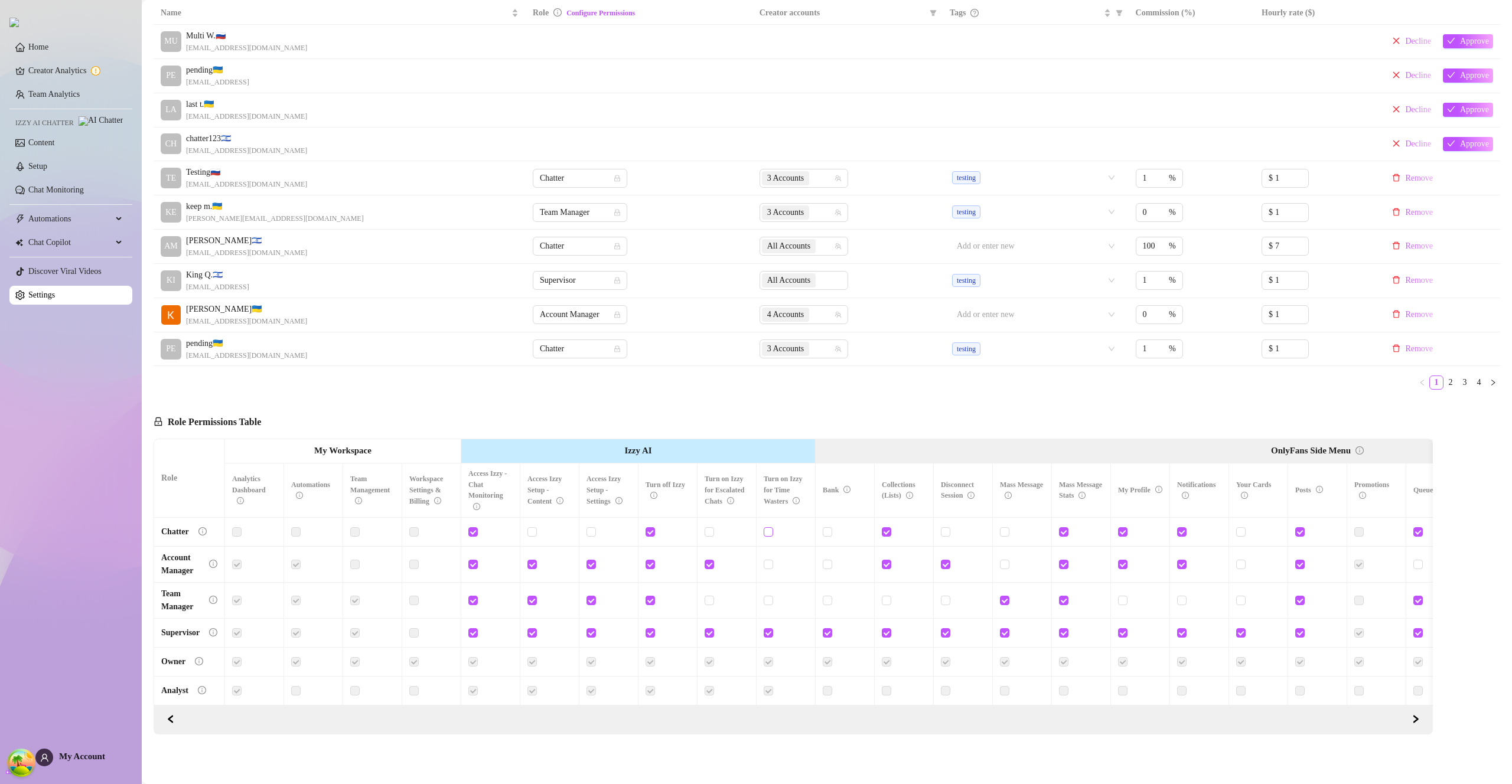
click at [770, 528] on input "checkbox" at bounding box center [767, 532] width 8 height 8
checkbox input "true"
click at [317, 418] on span "Save Permissions" at bounding box center [317, 422] width 58 height 9
click at [709, 530] on input "checkbox" at bounding box center [709, 532] width 8 height 8
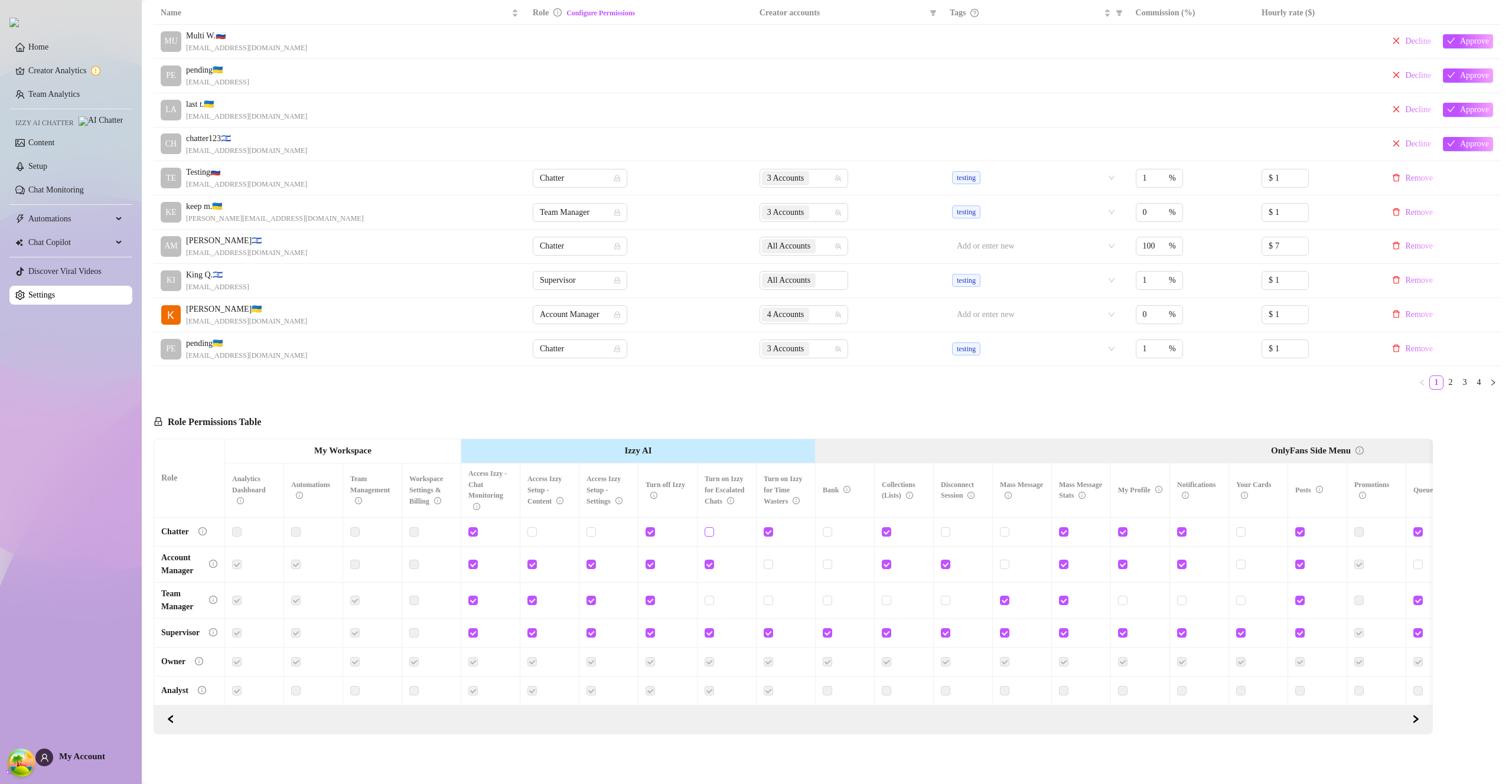
click at [710, 528] on input "checkbox" at bounding box center [709, 532] width 8 height 8
checkbox input "true"
click at [321, 418] on span "Save Permissions" at bounding box center [317, 422] width 58 height 9
click at [592, 529] on input "checkbox" at bounding box center [591, 532] width 8 height 8
drag, startPoint x: 317, startPoint y: 420, endPoint x: 323, endPoint y: 421, distance: 6.1
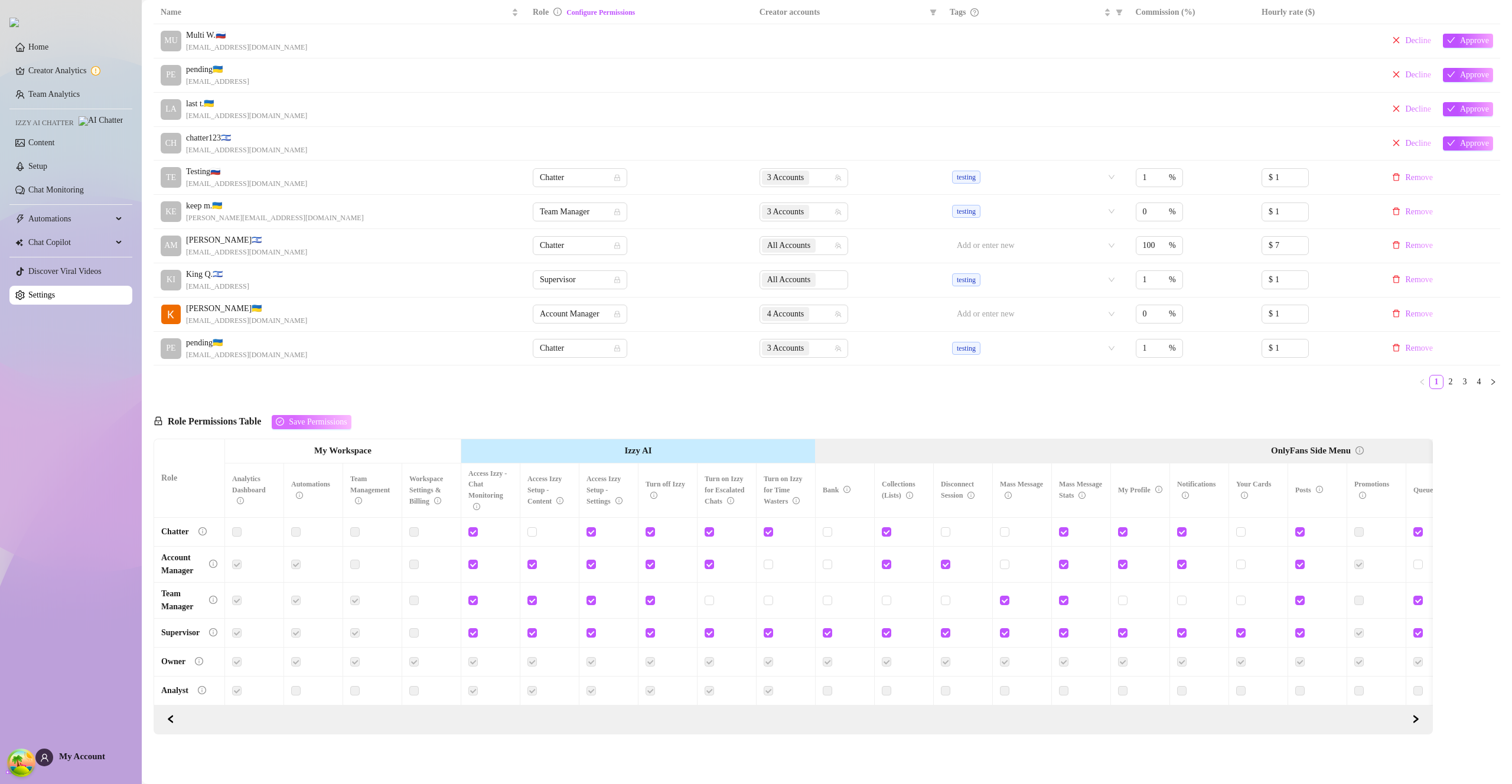
click at [320, 421] on span "Save Permissions" at bounding box center [317, 422] width 58 height 9
click at [594, 531] on input "checkbox" at bounding box center [591, 532] width 8 height 8
checkbox input "false"
click at [531, 531] on input "checkbox" at bounding box center [532, 532] width 8 height 8
checkbox input "true"
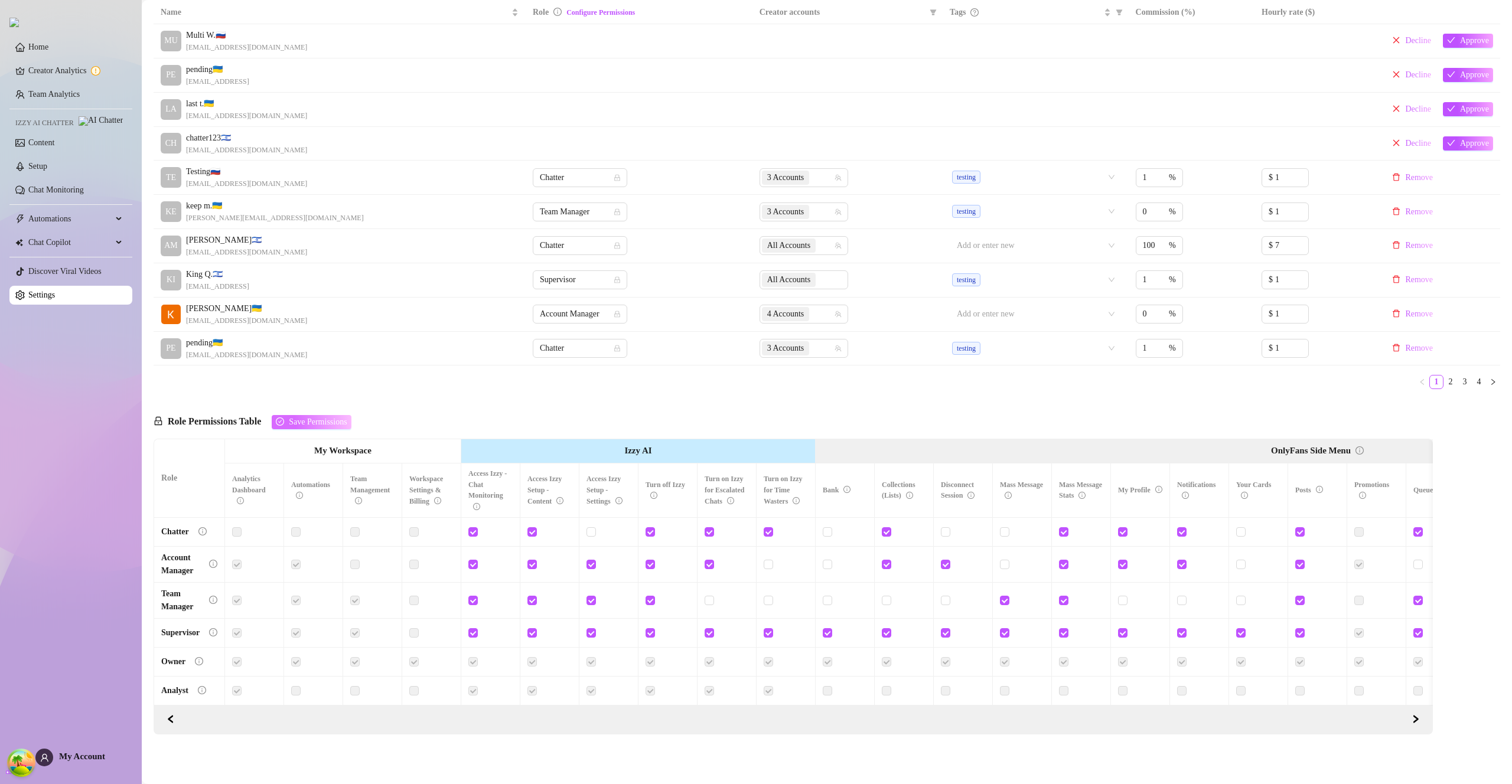
click at [346, 422] on span "Save Permissions" at bounding box center [317, 422] width 58 height 9
click at [577, 239] on span "Chatter" at bounding box center [580, 246] width 81 height 18
click at [581, 299] on div "Team Manager" at bounding box center [576, 303] width 76 height 13
click at [580, 241] on span "Team Manager" at bounding box center [580, 246] width 81 height 18
click at [579, 287] on div "Account Manager" at bounding box center [576, 284] width 76 height 13
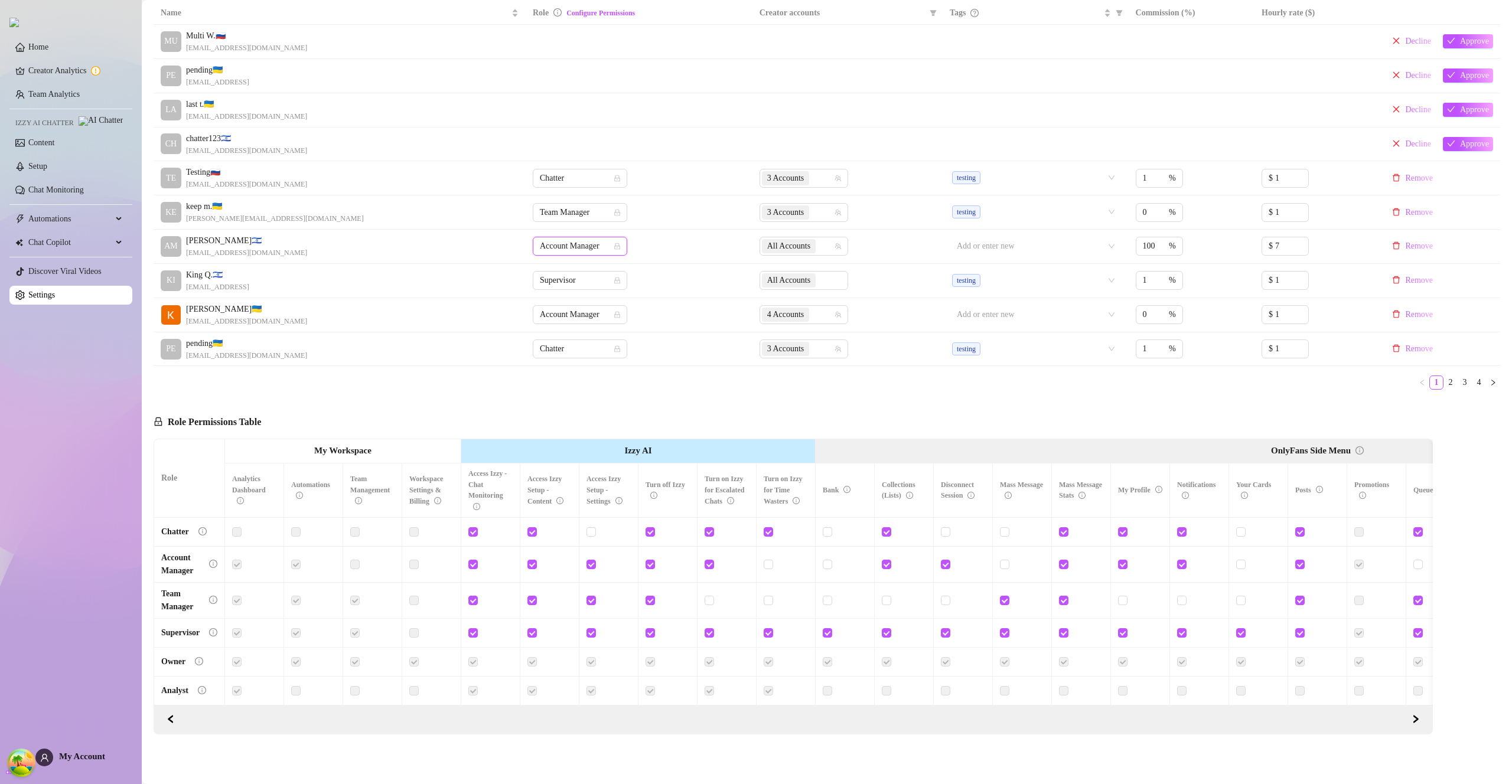
click at [587, 241] on span "Account Manager" at bounding box center [580, 246] width 81 height 18
click at [578, 259] on div "Chatter" at bounding box center [576, 265] width 76 height 13
click at [592, 528] on input "checkbox" at bounding box center [591, 532] width 8 height 8
checkbox input "true"
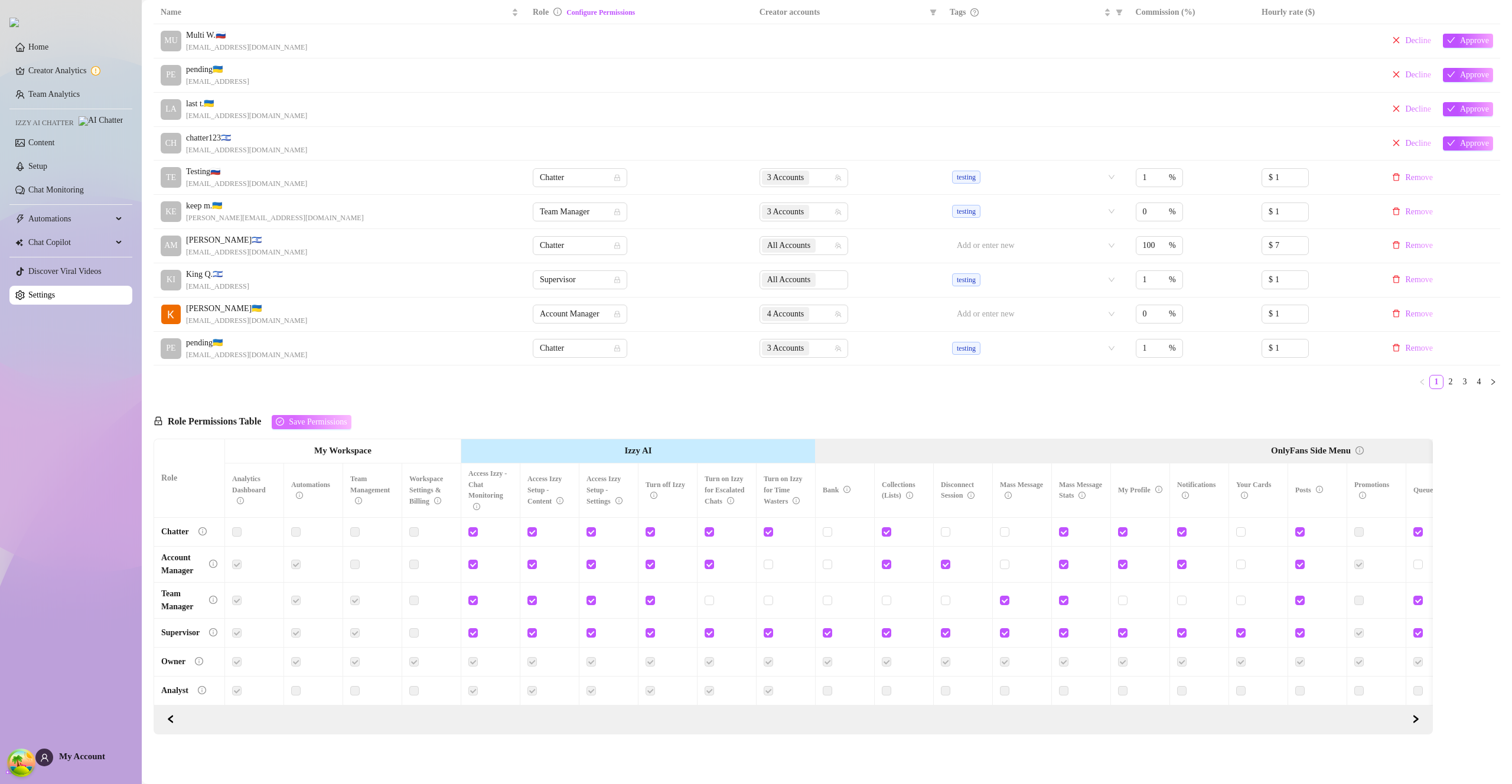
click at [320, 418] on span "Save Permissions" at bounding box center [317, 422] width 58 height 9
click at [652, 528] on input "checkbox" at bounding box center [650, 532] width 8 height 8
checkbox input "false"
click at [310, 420] on button "Save Permissions" at bounding box center [310, 422] width 79 height 14
click at [651, 492] on icon "info-circle" at bounding box center [654, 495] width 7 height 7
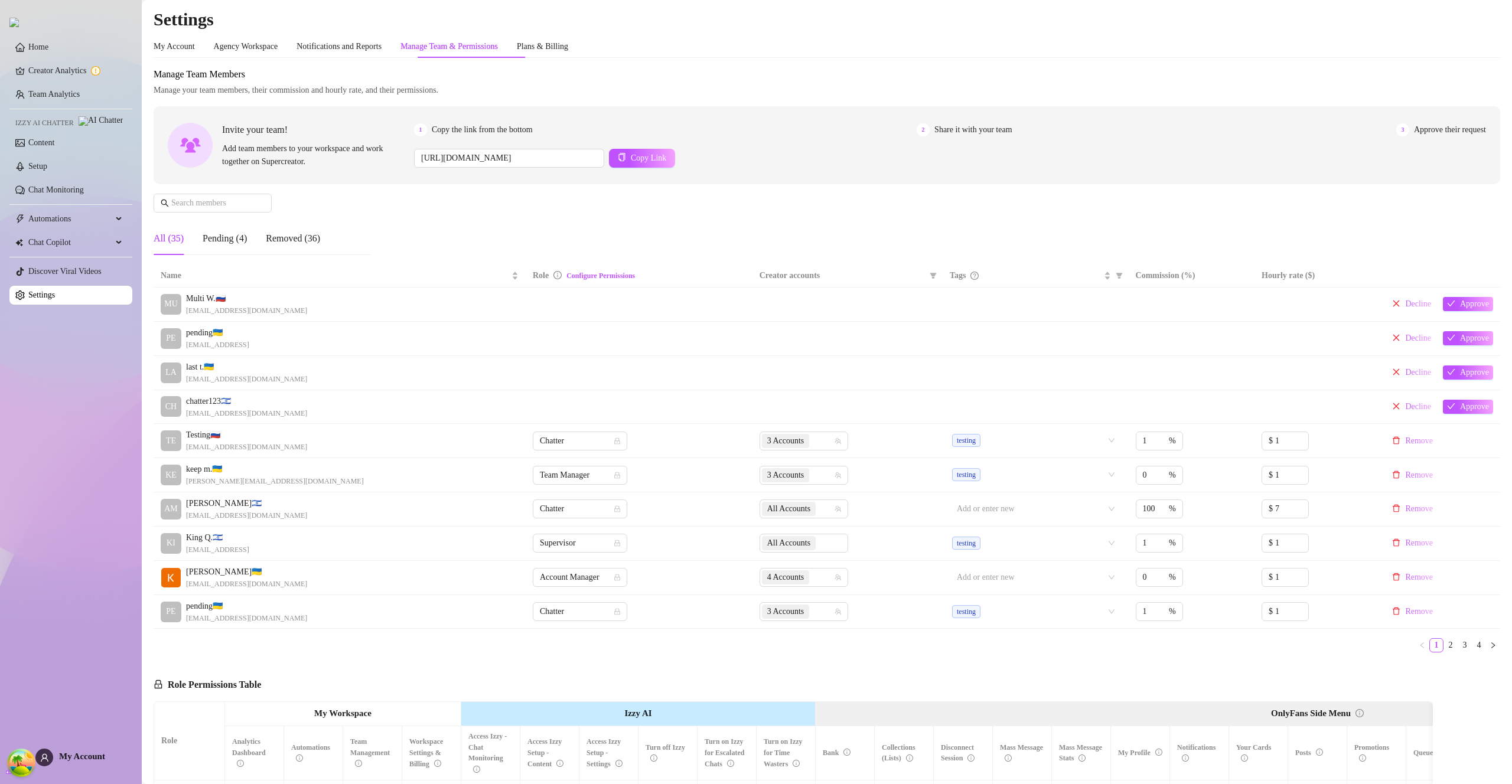
scroll to position [271, 0]
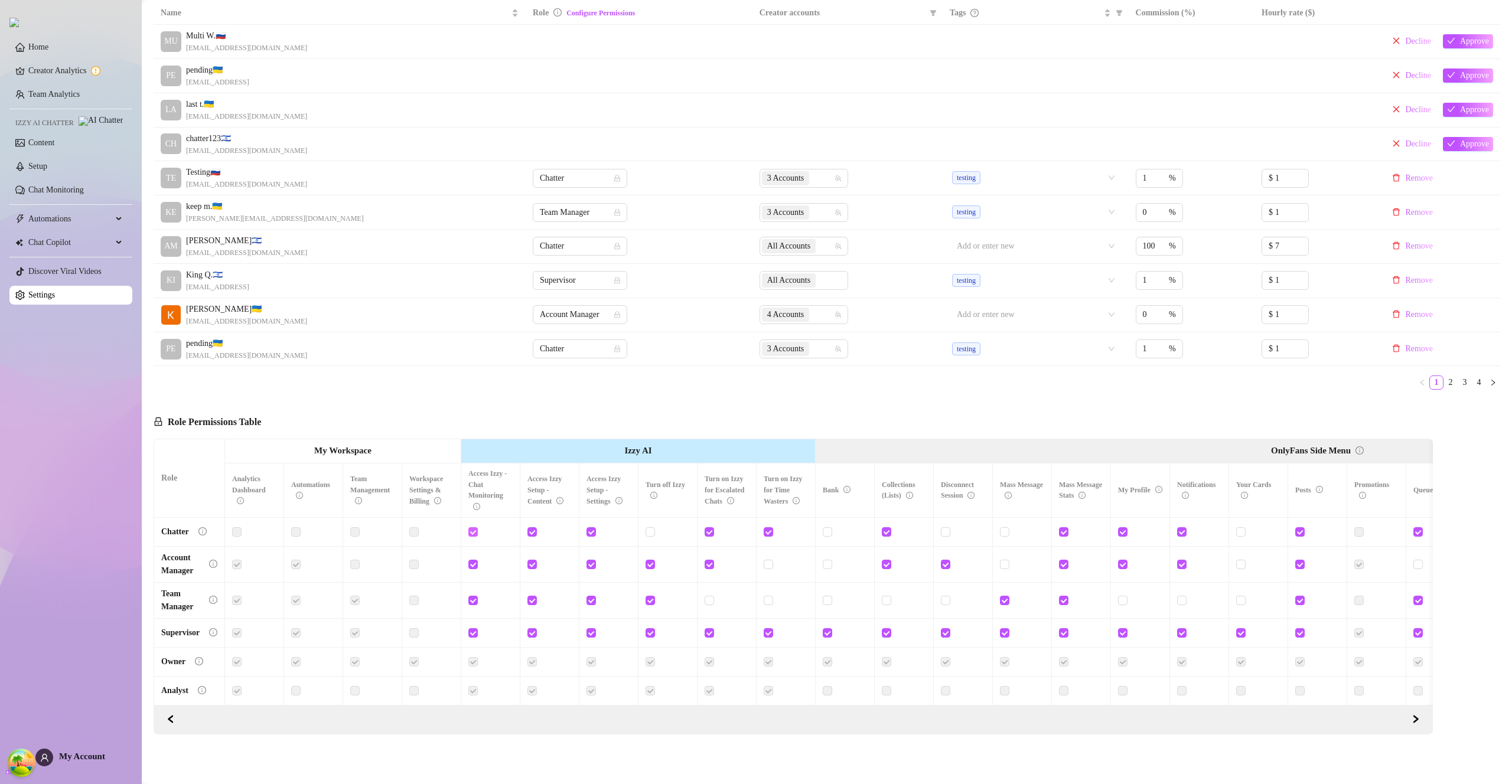
click at [472, 528] on input "checkbox" at bounding box center [472, 532] width 8 height 8
checkbox input "false"
click at [532, 528] on input "checkbox" at bounding box center [532, 532] width 8 height 8
checkbox input "false"
click at [593, 528] on input "checkbox" at bounding box center [591, 532] width 8 height 8
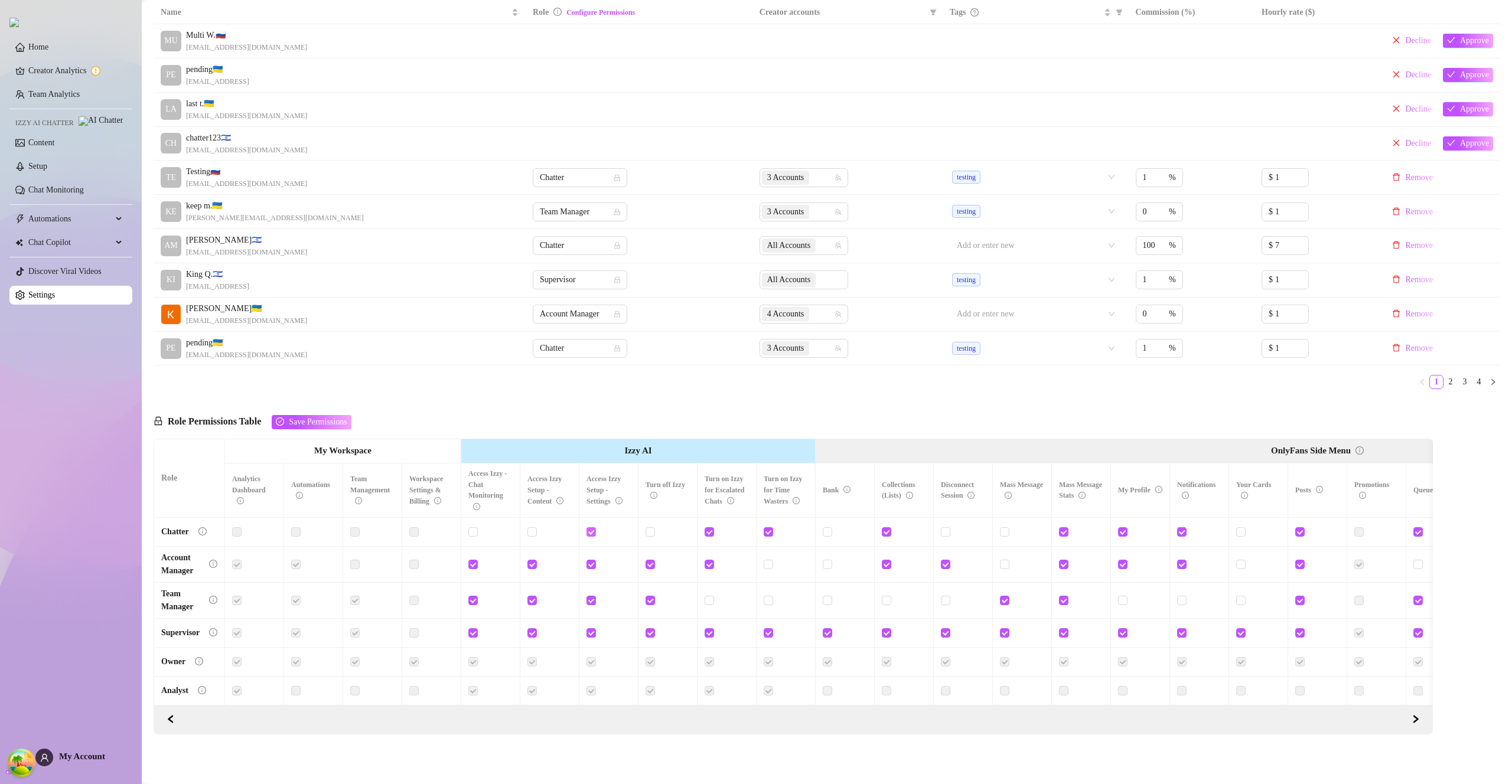
checkbox input "false"
click at [476, 528] on input "checkbox" at bounding box center [472, 532] width 8 height 8
checkbox input "true"
click at [336, 415] on button "Save Permissions" at bounding box center [310, 422] width 79 height 14
click at [576, 237] on span "Chatter" at bounding box center [580, 246] width 81 height 18
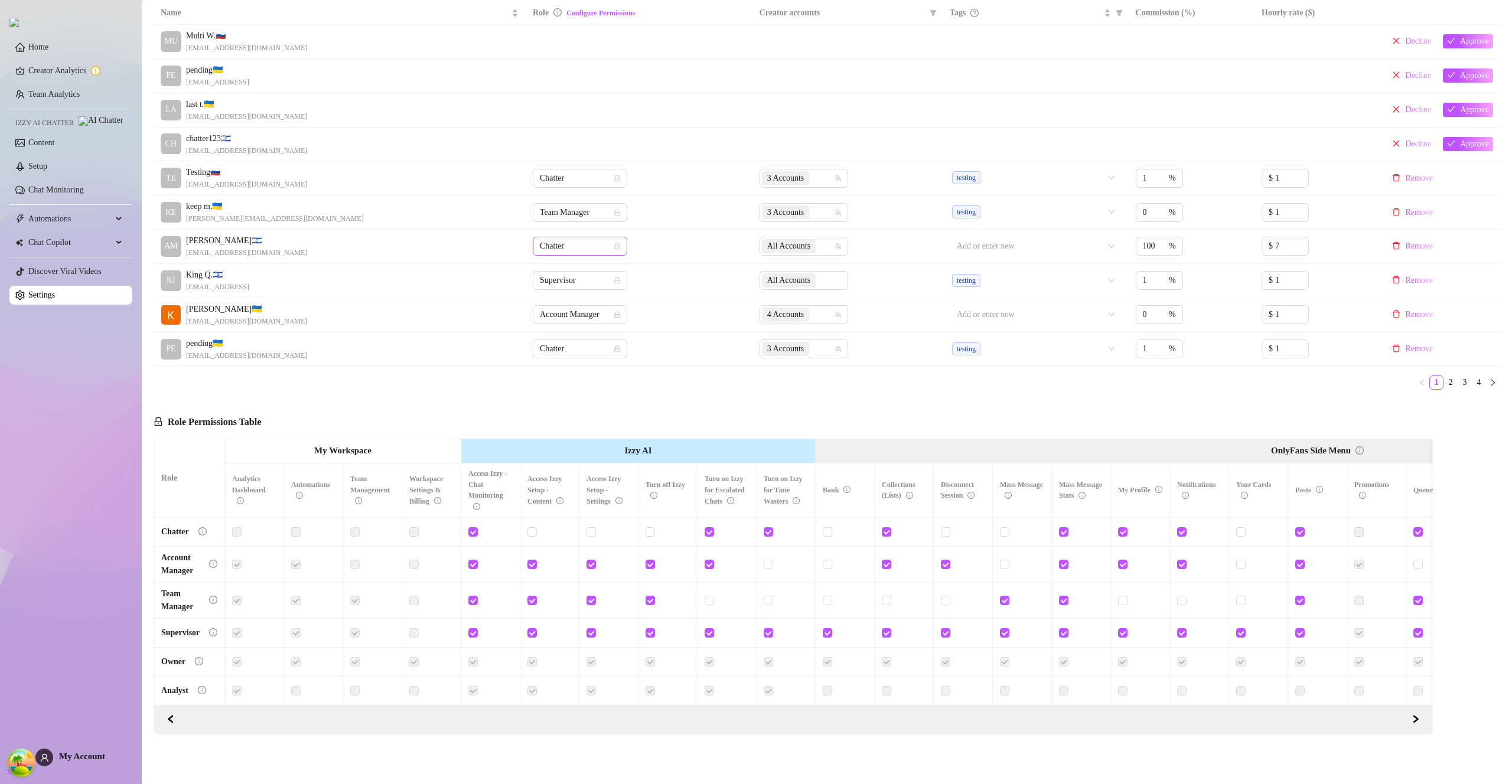
click at [576, 237] on span "Chatter" at bounding box center [580, 246] width 81 height 18
click at [576, 239] on span "Chatter" at bounding box center [580, 246] width 81 height 18
click at [577, 281] on div "Account Manager" at bounding box center [576, 279] width 76 height 13
click at [699, 399] on div "Role Permissions Table Role My Workspace Izzy AI OnlyFans Side Menu OnlyFans Ch…" at bounding box center [793, 567] width 1279 height 335
click at [698, 399] on div "Role Permissions Table Role My Workspace Izzy AI OnlyFans Side Menu OnlyFans Ch…" at bounding box center [793, 567] width 1279 height 335
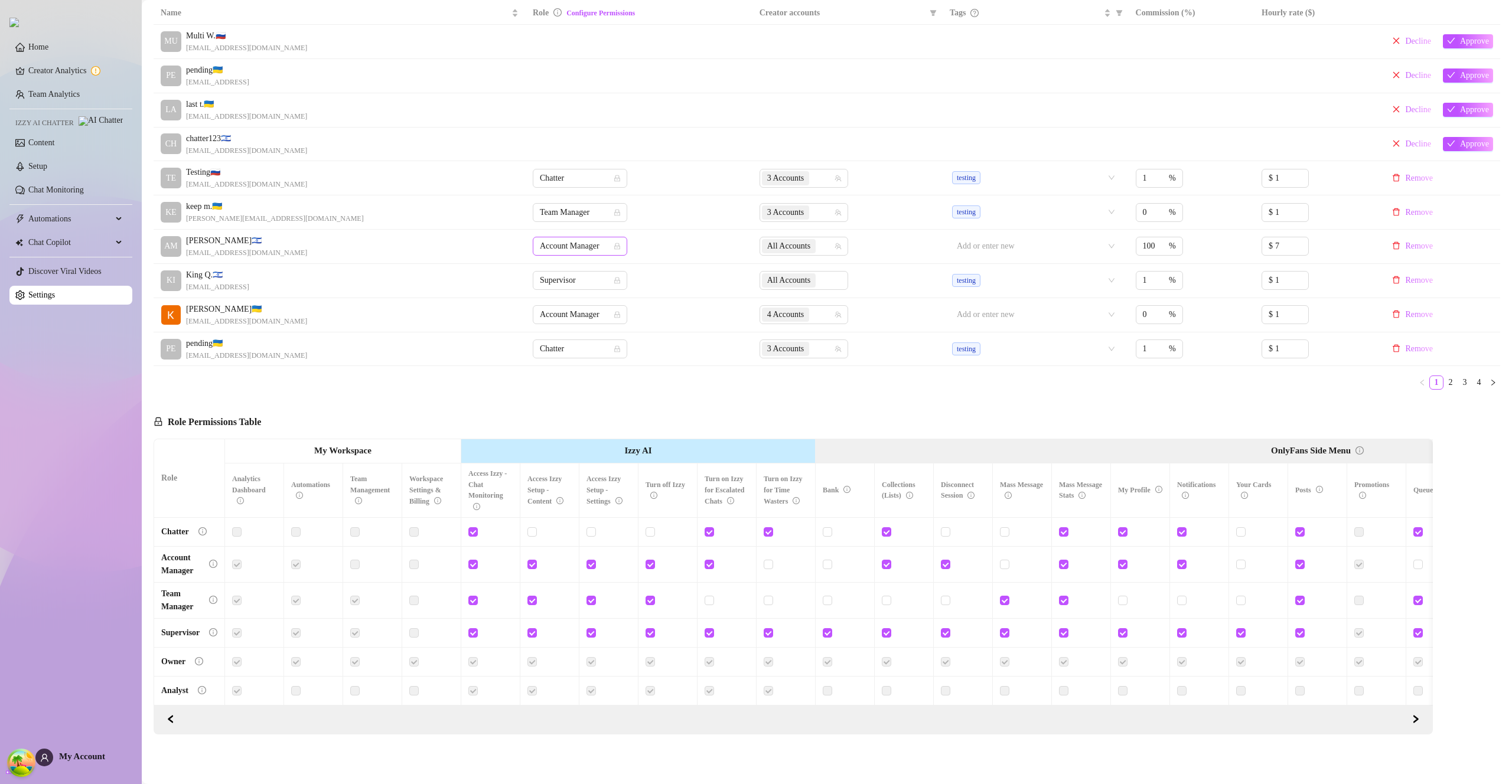
click at [571, 240] on span "Account Manager" at bounding box center [580, 246] width 81 height 18
click at [576, 300] on div "Team Manager" at bounding box center [576, 298] width 76 height 13
click at [532, 595] on input "checkbox" at bounding box center [532, 599] width 8 height 8
checkbox input "false"
click at [597, 595] on div at bounding box center [609, 600] width 44 height 13
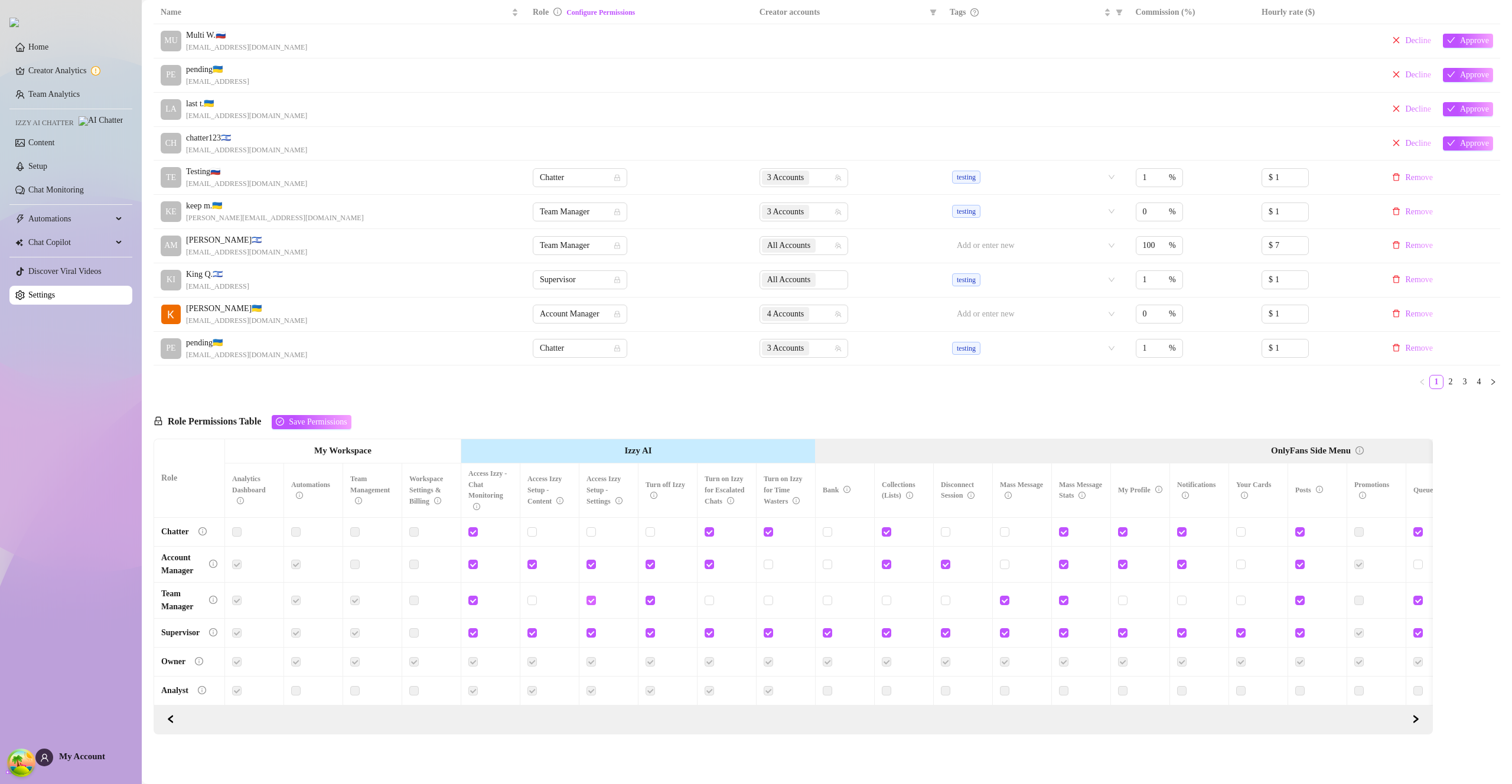
click at [592, 595] on input "checkbox" at bounding box center [591, 599] width 8 height 8
checkbox input "false"
click at [650, 595] on input "checkbox" at bounding box center [650, 599] width 8 height 8
checkbox input "false"
click at [346, 418] on span "Save Permissions" at bounding box center [317, 422] width 58 height 9
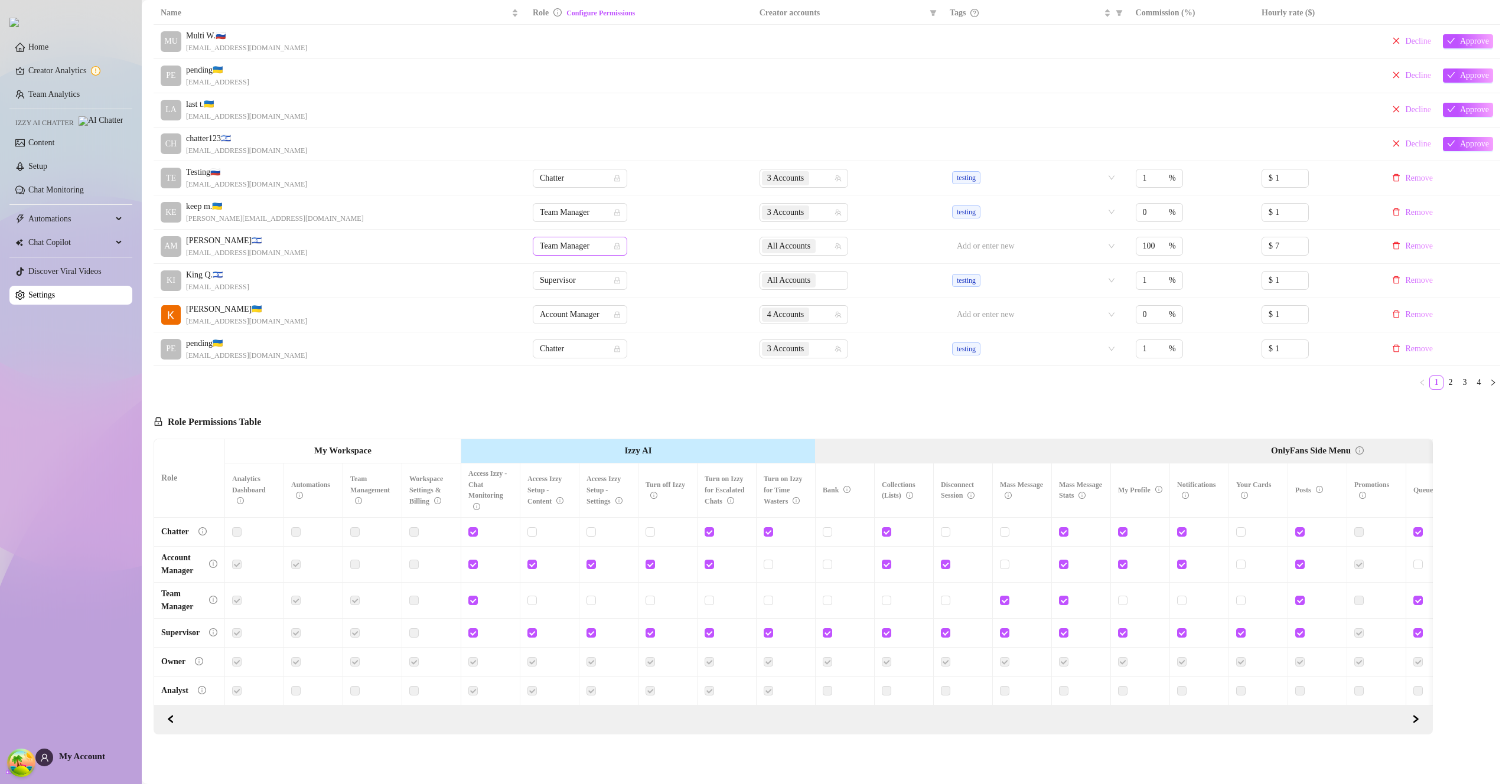
click at [590, 241] on span "Team Manager" at bounding box center [580, 246] width 81 height 18
click at [586, 261] on div "Chatter" at bounding box center [576, 260] width 76 height 13
click at [586, 241] on span "Team Manager" at bounding box center [580, 246] width 81 height 18
click at [580, 296] on div "Team Manager" at bounding box center [576, 298] width 76 height 13
click at [577, 237] on span "Team Manager" at bounding box center [580, 246] width 81 height 18
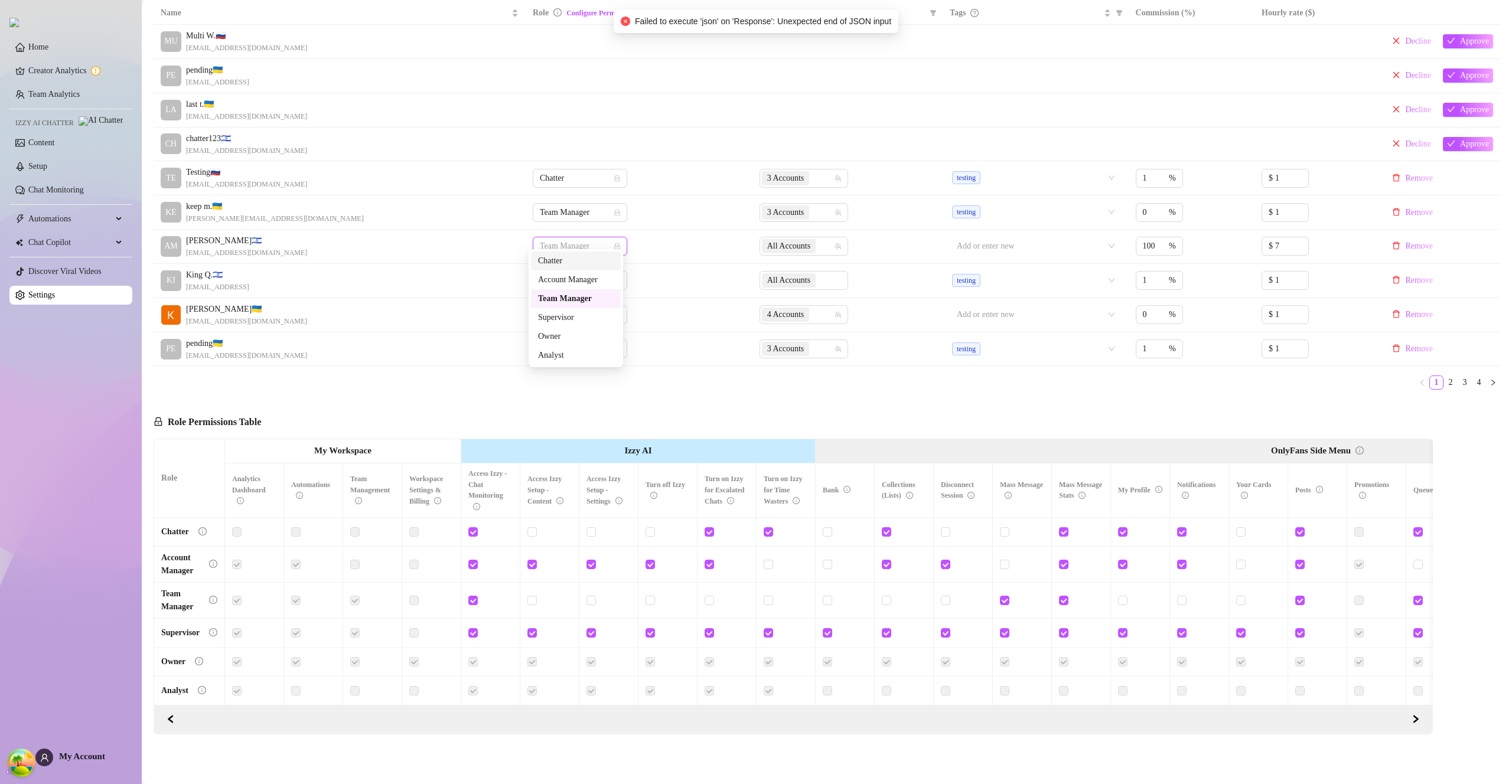
click at [573, 267] on div "Chatter" at bounding box center [576, 260] width 76 height 13
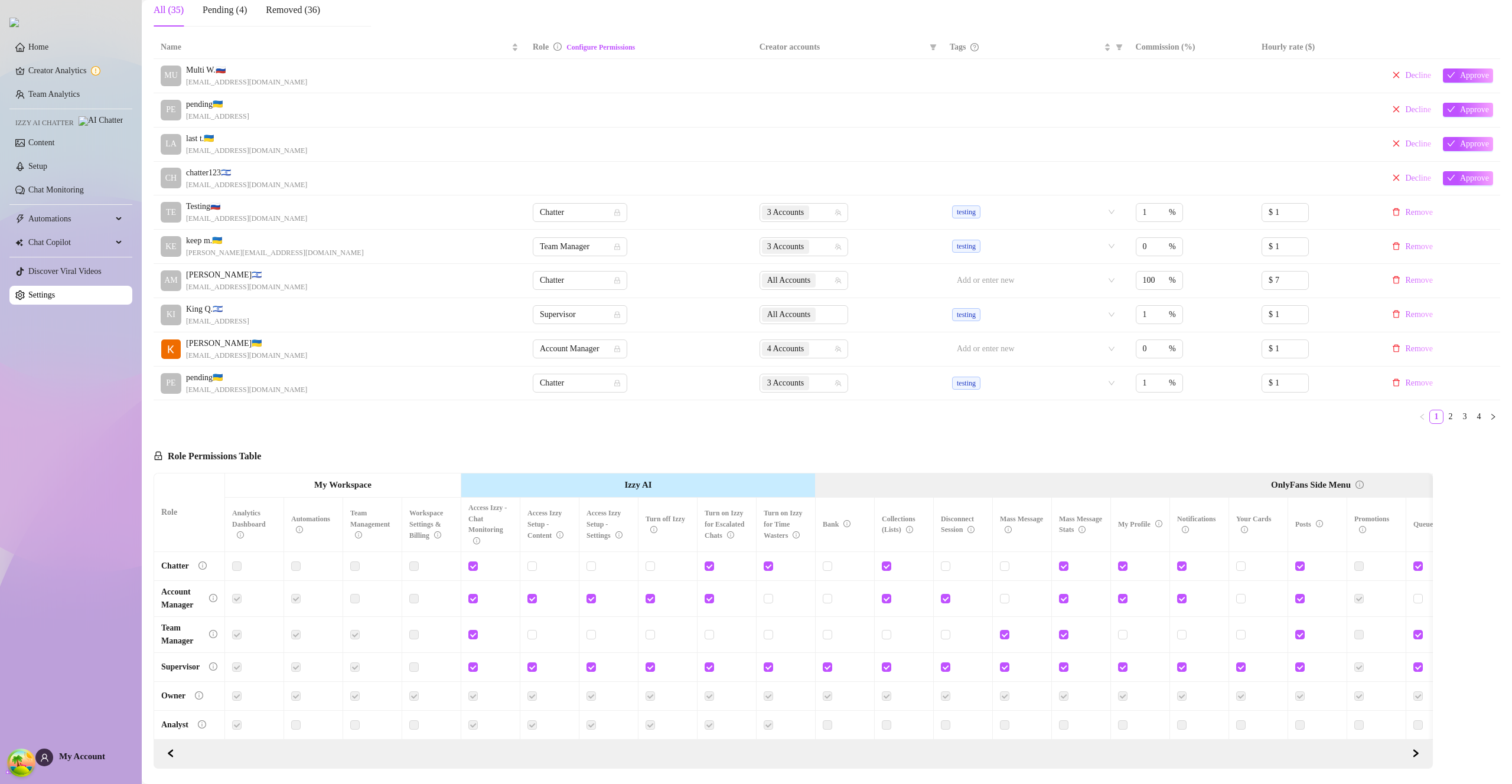
scroll to position [229, 0]
click at [676, 534] on th "Turn off Izzy" at bounding box center [668, 524] width 59 height 54
click at [651, 568] on input "checkbox" at bounding box center [650, 565] width 8 height 8
checkbox input "true"
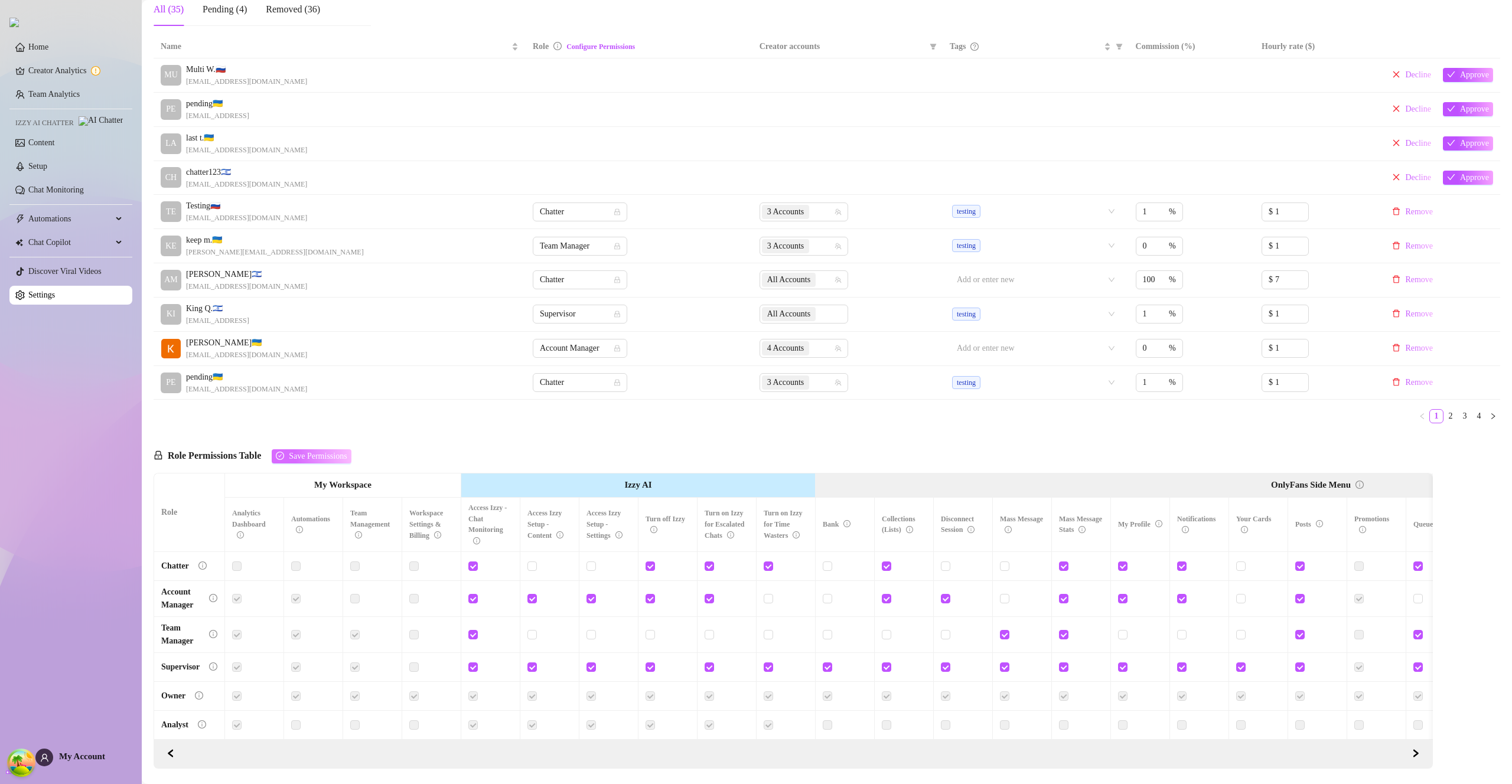
click at [336, 457] on span "Save Permissions" at bounding box center [317, 456] width 58 height 9
